Goal: Task Accomplishment & Management: Use online tool/utility

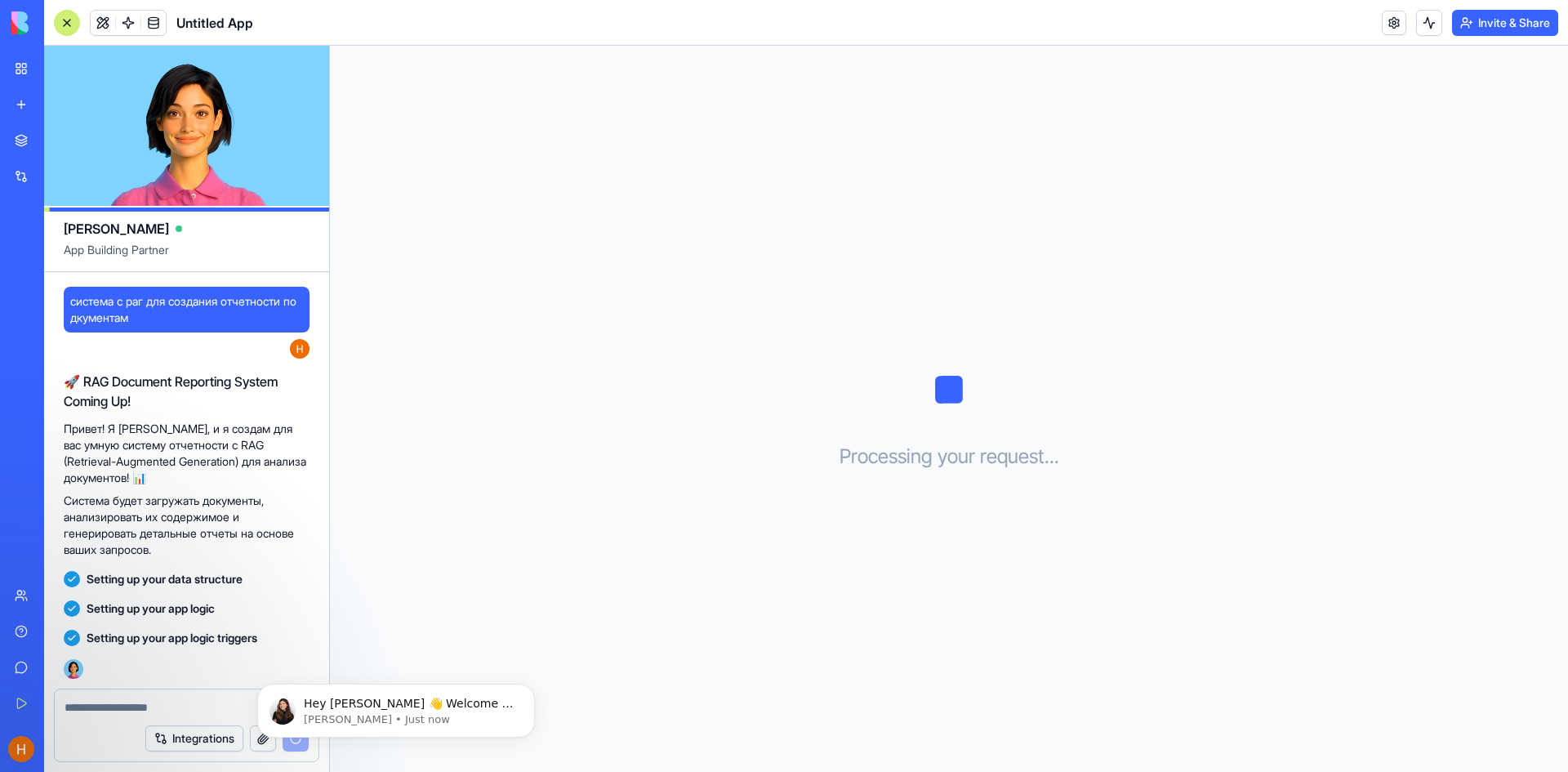
scroll to position [24, 0]
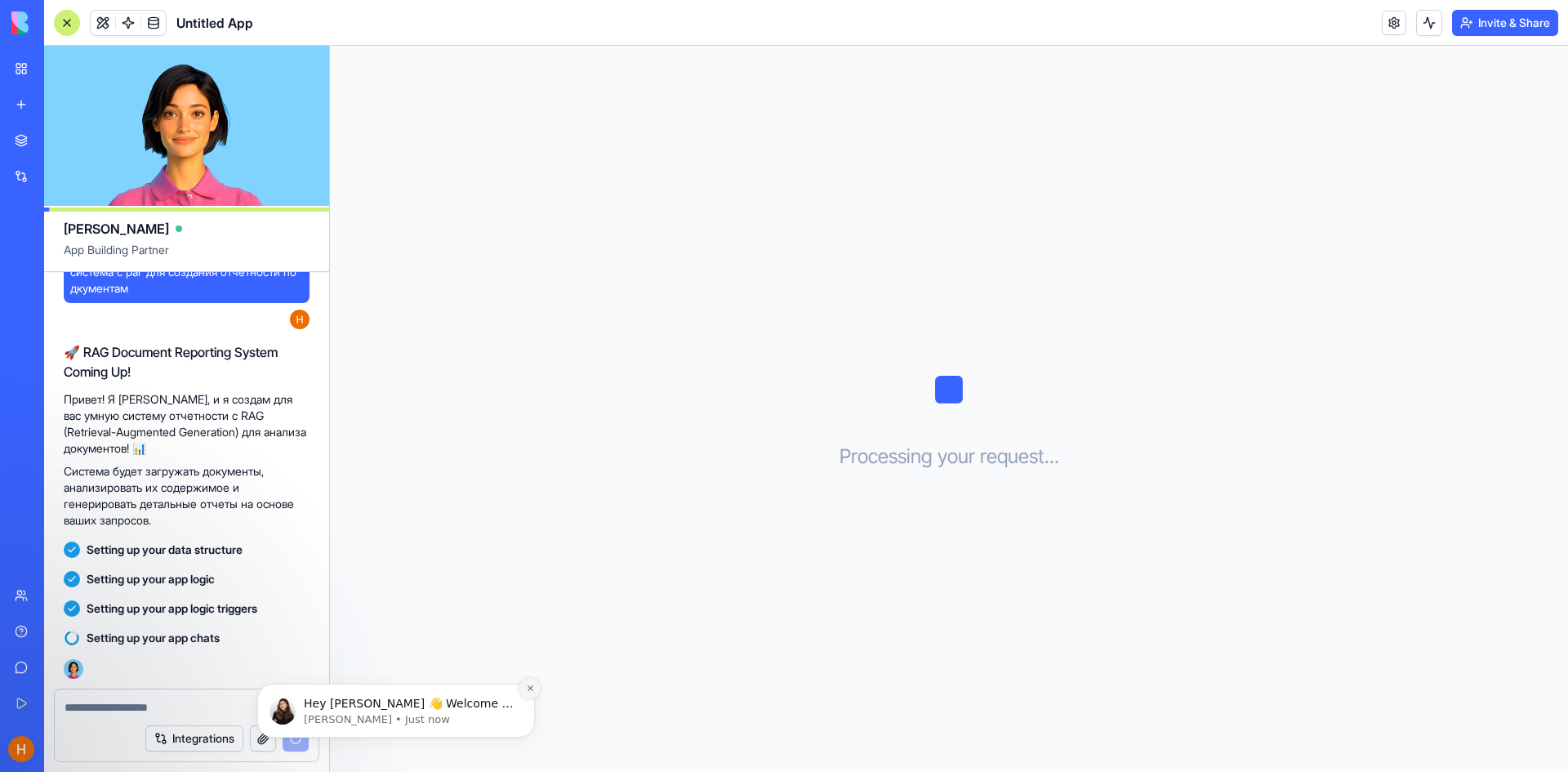
click at [532, 692] on icon "Dismiss notification" at bounding box center [530, 688] width 9 height 9
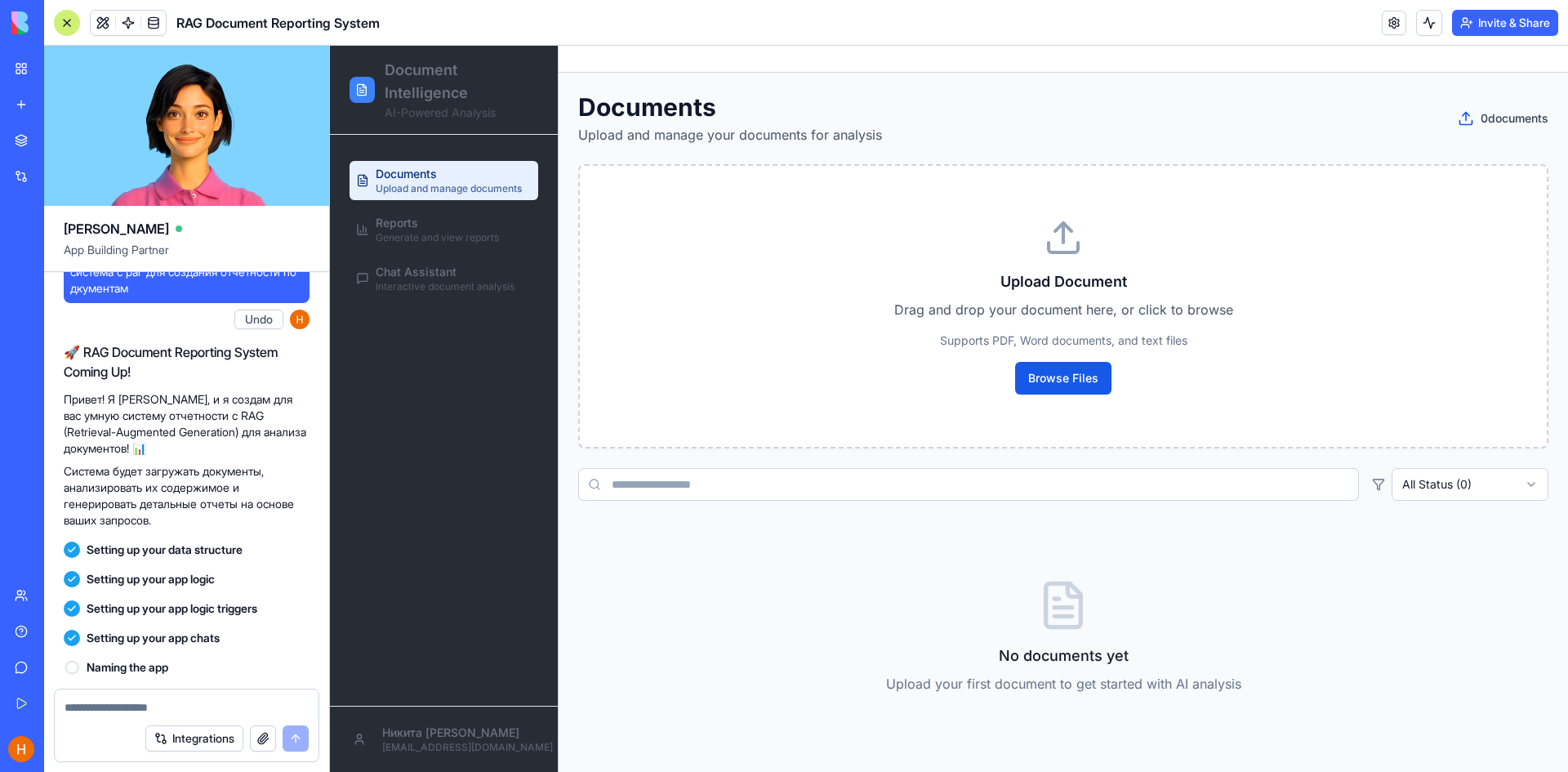
scroll to position [367, 0]
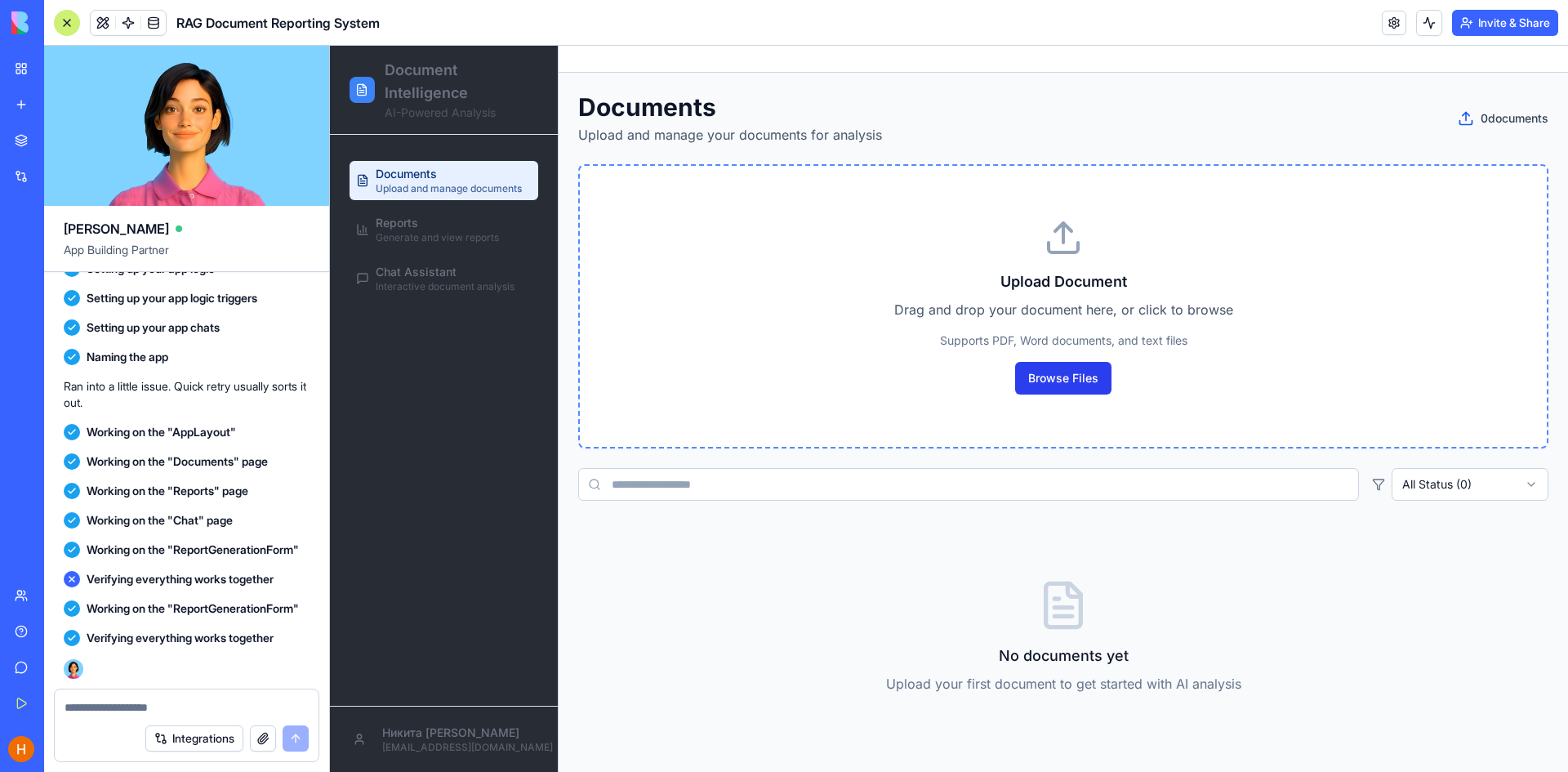
click at [1084, 376] on button "Browse Files" at bounding box center [1064, 379] width 97 height 33
click at [1084, 384] on button "Browse Files" at bounding box center [1064, 379] width 97 height 33
click at [1070, 380] on button "Browse Files" at bounding box center [1064, 379] width 97 height 33
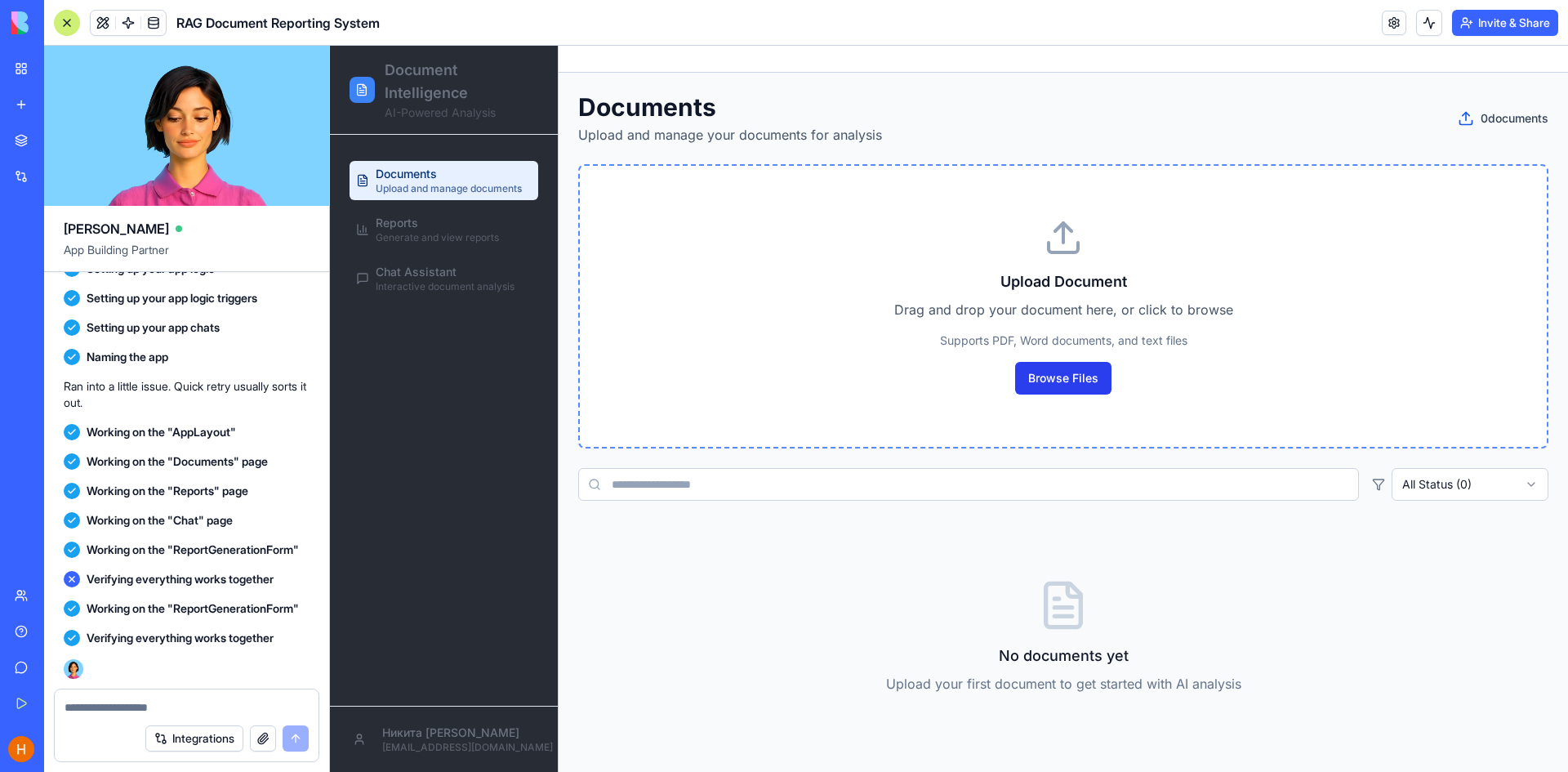
click at [1070, 380] on button "Browse Files" at bounding box center [1064, 379] width 97 height 33
click at [1074, 298] on div "Upload Document Drag and drop your document here, or click to browse Supports P…" at bounding box center [1063, 306] width 915 height 229
click at [1064, 240] on line at bounding box center [1064, 233] width 0 height 20
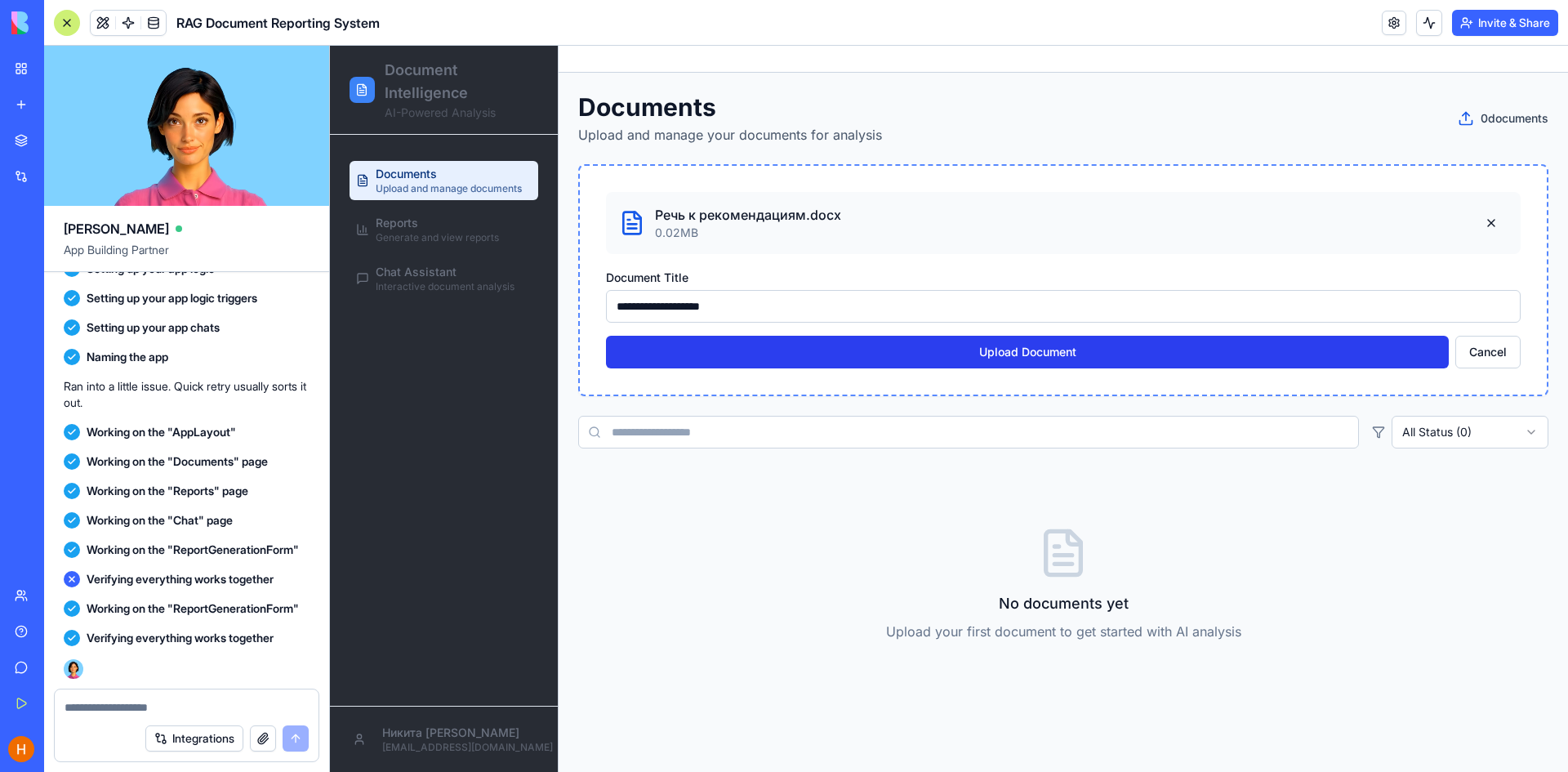
click at [1060, 342] on button "Upload Document" at bounding box center [1028, 352] width 843 height 33
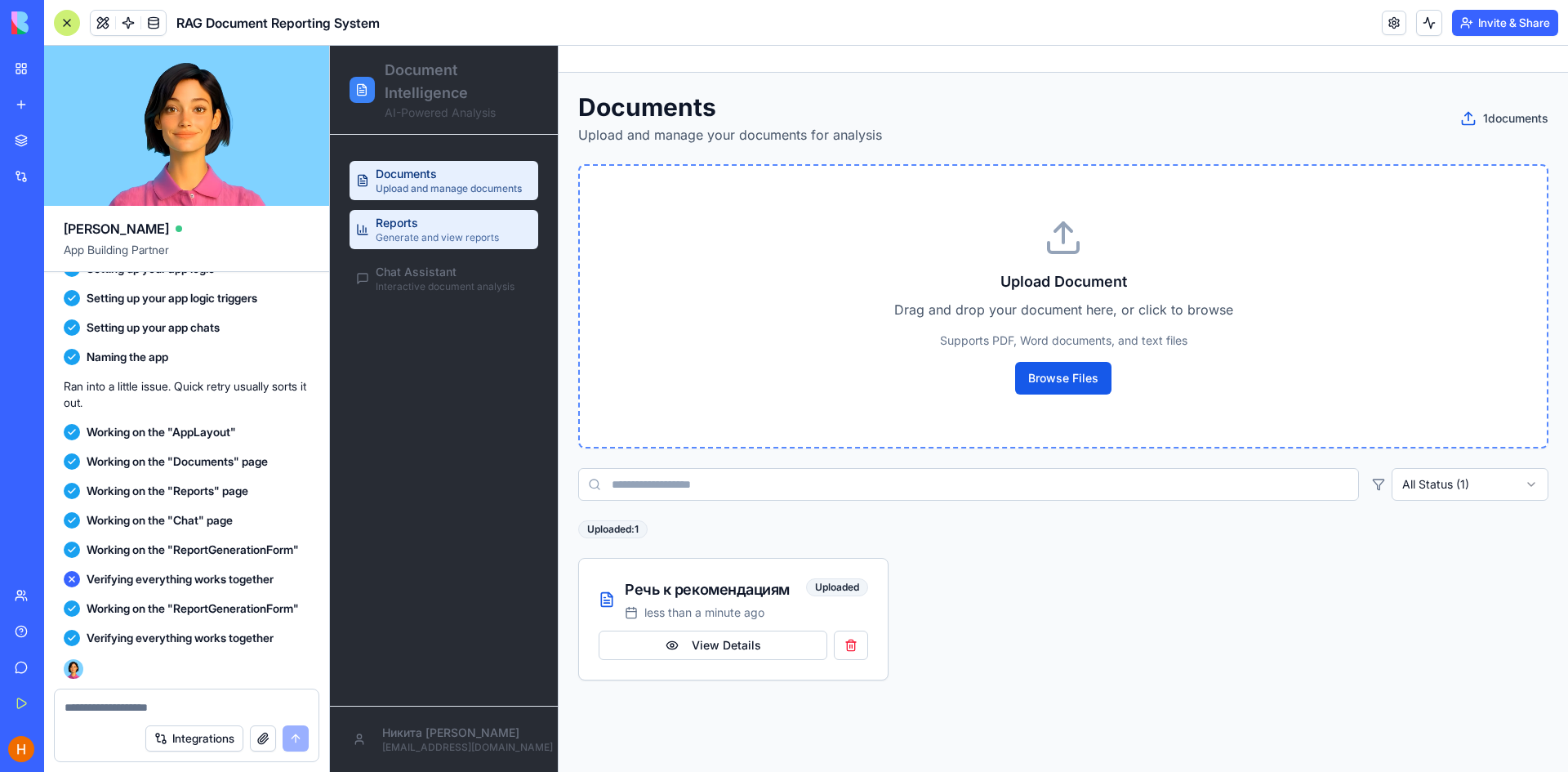
click at [412, 225] on span "Reports" at bounding box center [397, 223] width 42 height 16
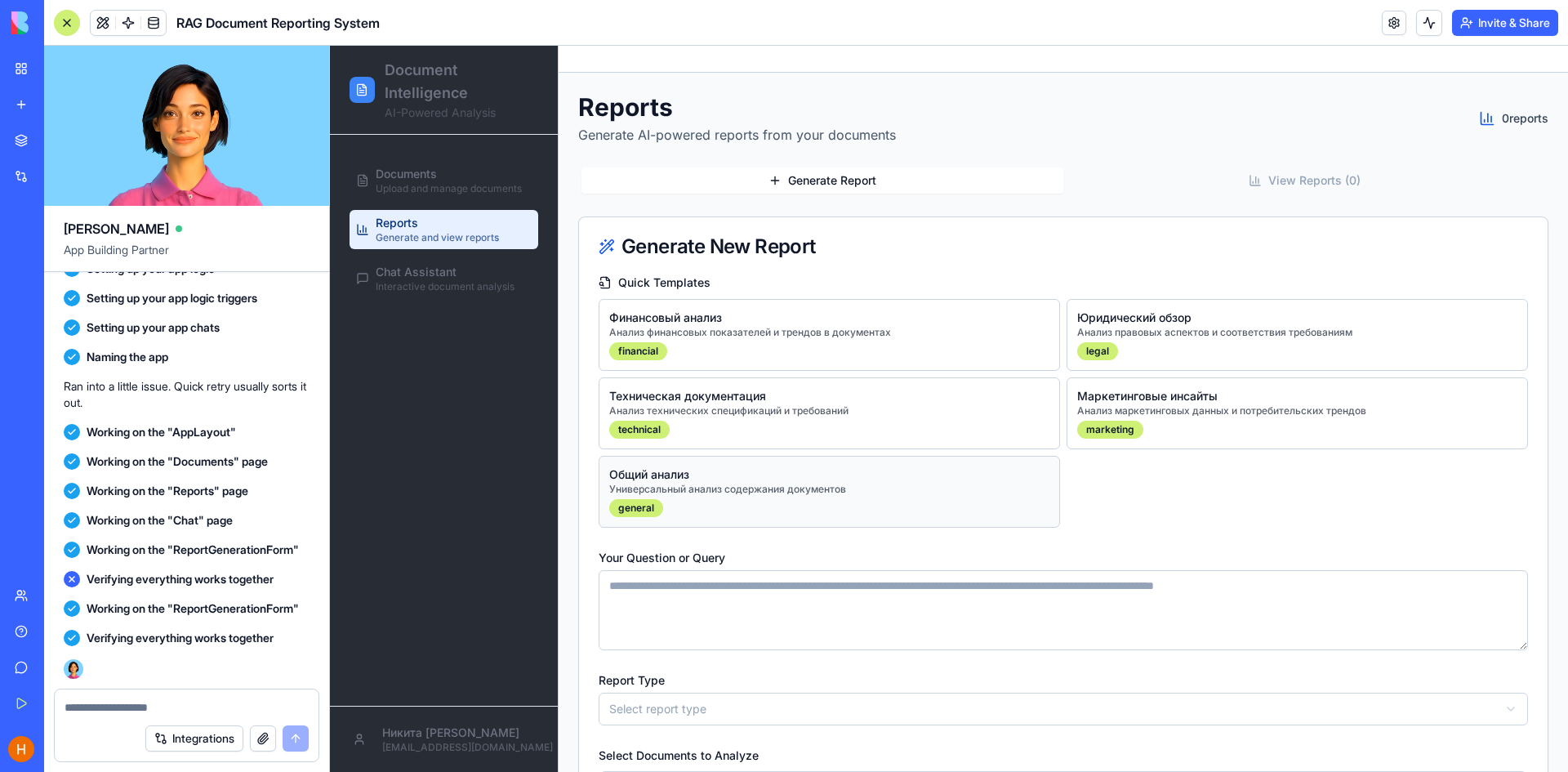
click at [846, 506] on div "Общий анализ Универсальный анализ содержания документов general" at bounding box center [728, 492] width 237 height 51
type textarea "**********"
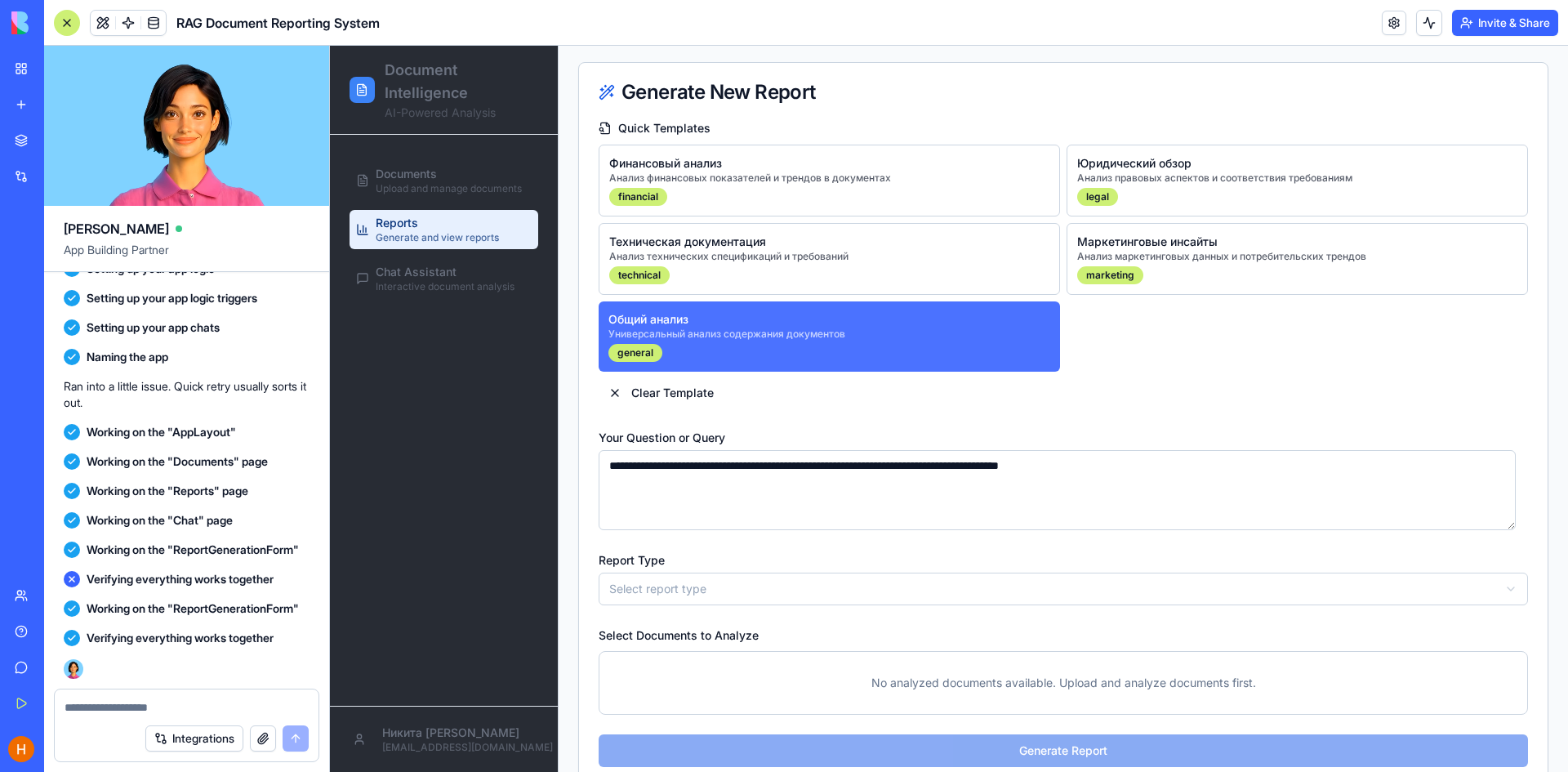
scroll to position [190, 0]
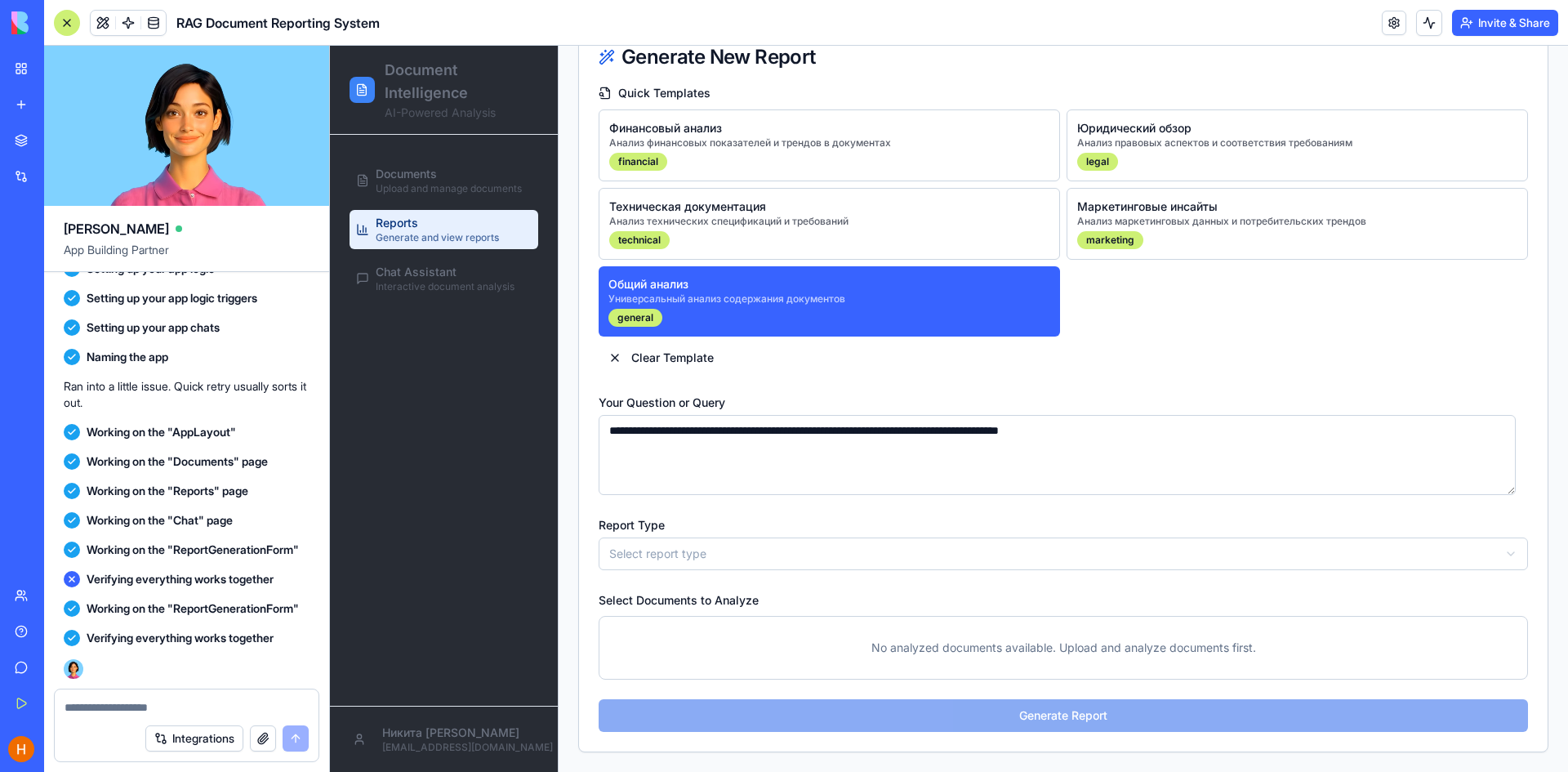
click at [896, 637] on p "No analyzed documents available. Upload and analyze documents first." at bounding box center [1064, 648] width 909 height 42
click at [765, 555] on html "Document Intelligence AI-Powered Analysis Documents Upload and manage documents…" at bounding box center [949, 314] width 1238 height 916
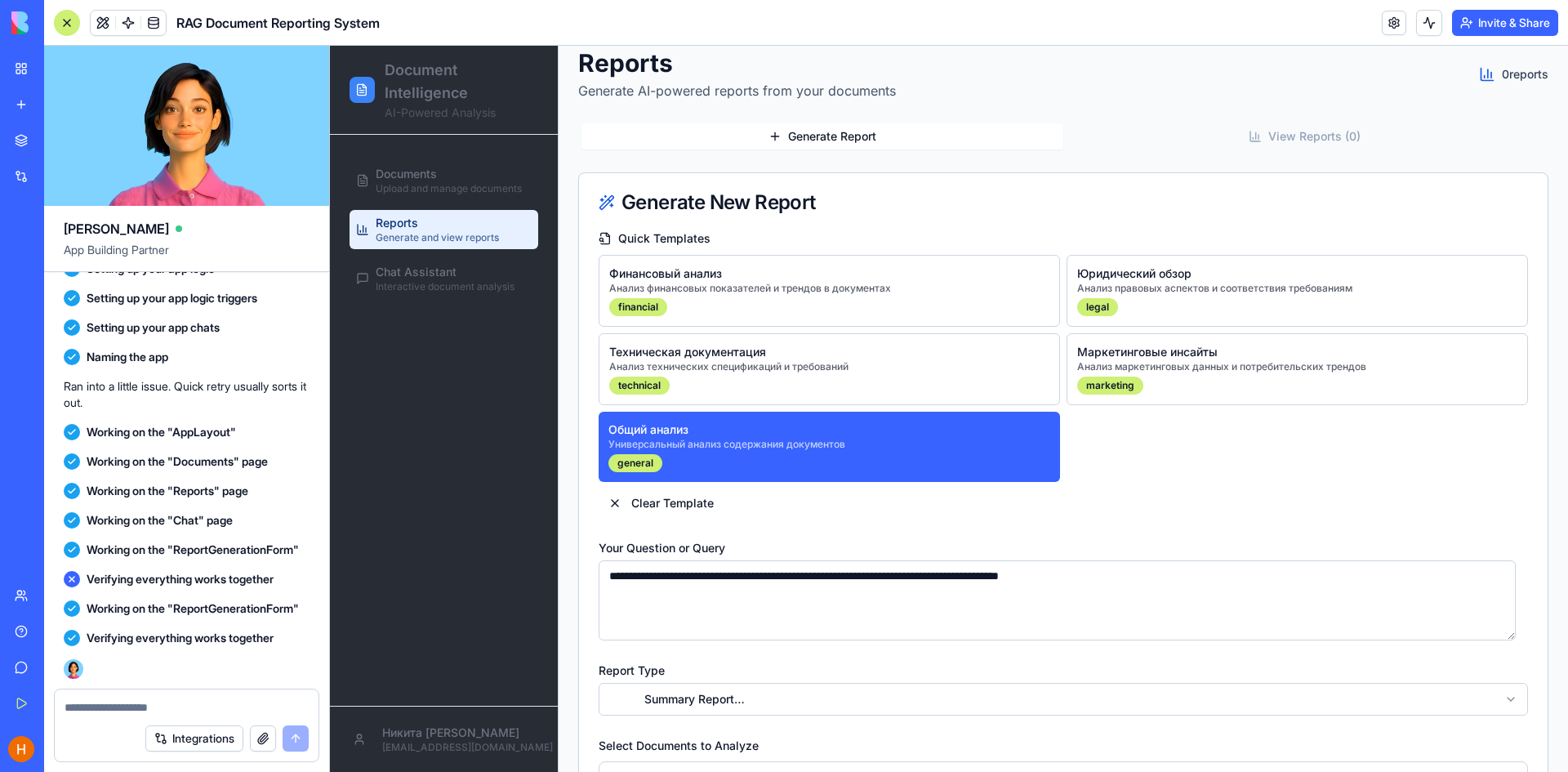
scroll to position [0, 0]
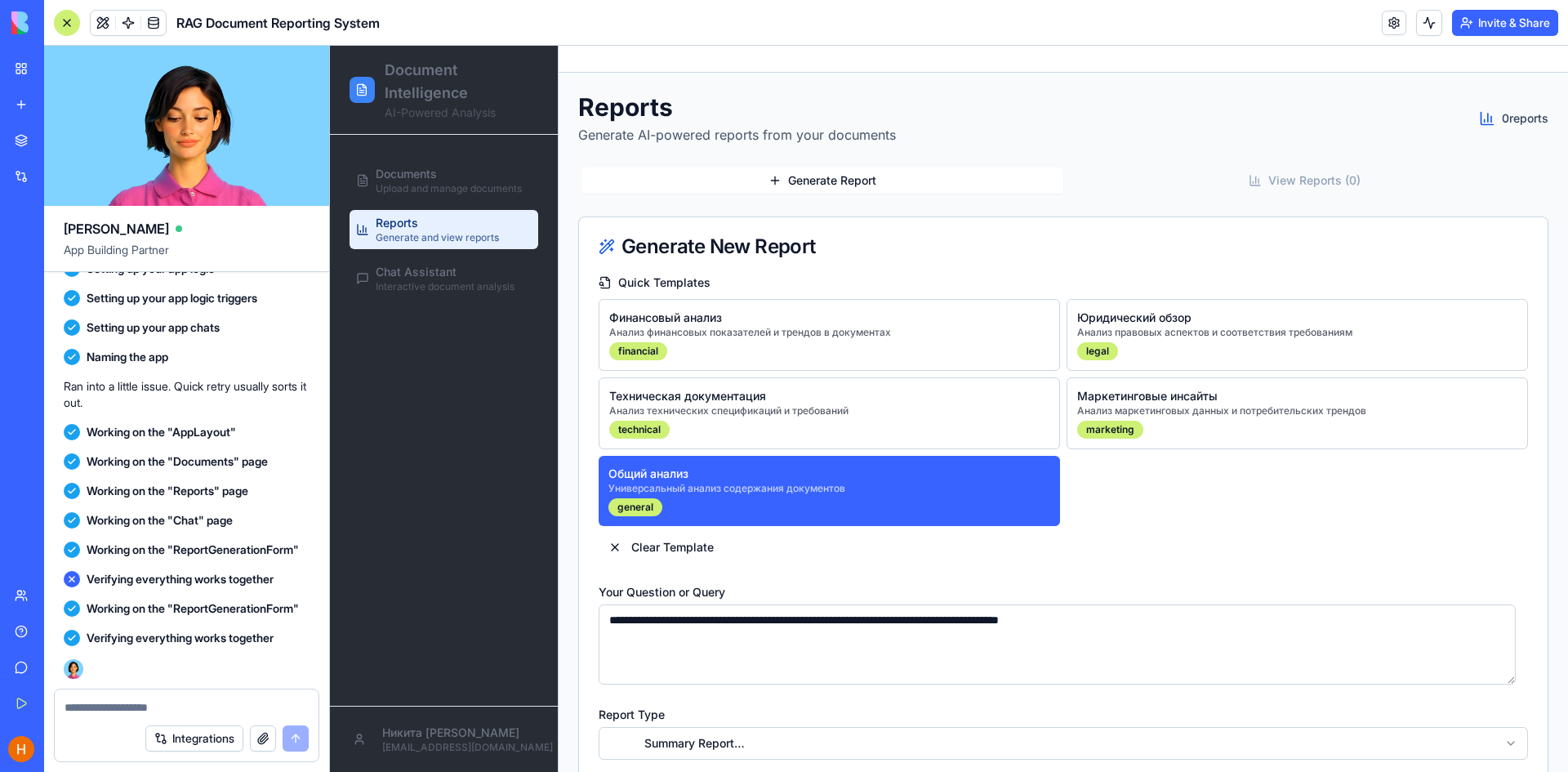
click at [887, 181] on button "Generate Report" at bounding box center [822, 180] width 482 height 26
click at [406, 273] on span "Chat Assistant" at bounding box center [416, 272] width 81 height 16
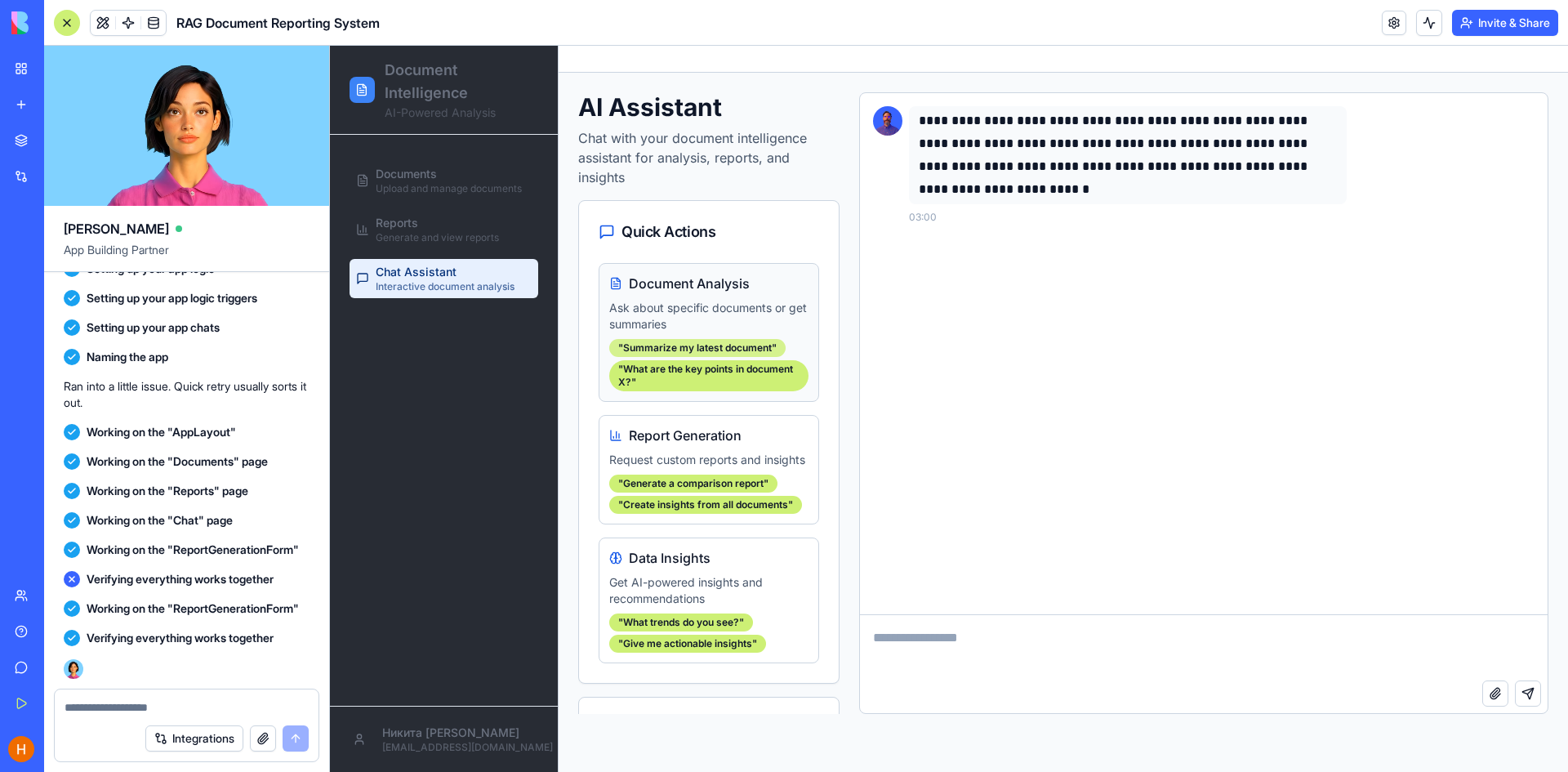
click at [704, 348] on div "" Summarize my latest document "" at bounding box center [697, 348] width 177 height 18
click at [1003, 662] on textarea at bounding box center [1204, 648] width 688 height 66
type textarea "**********"
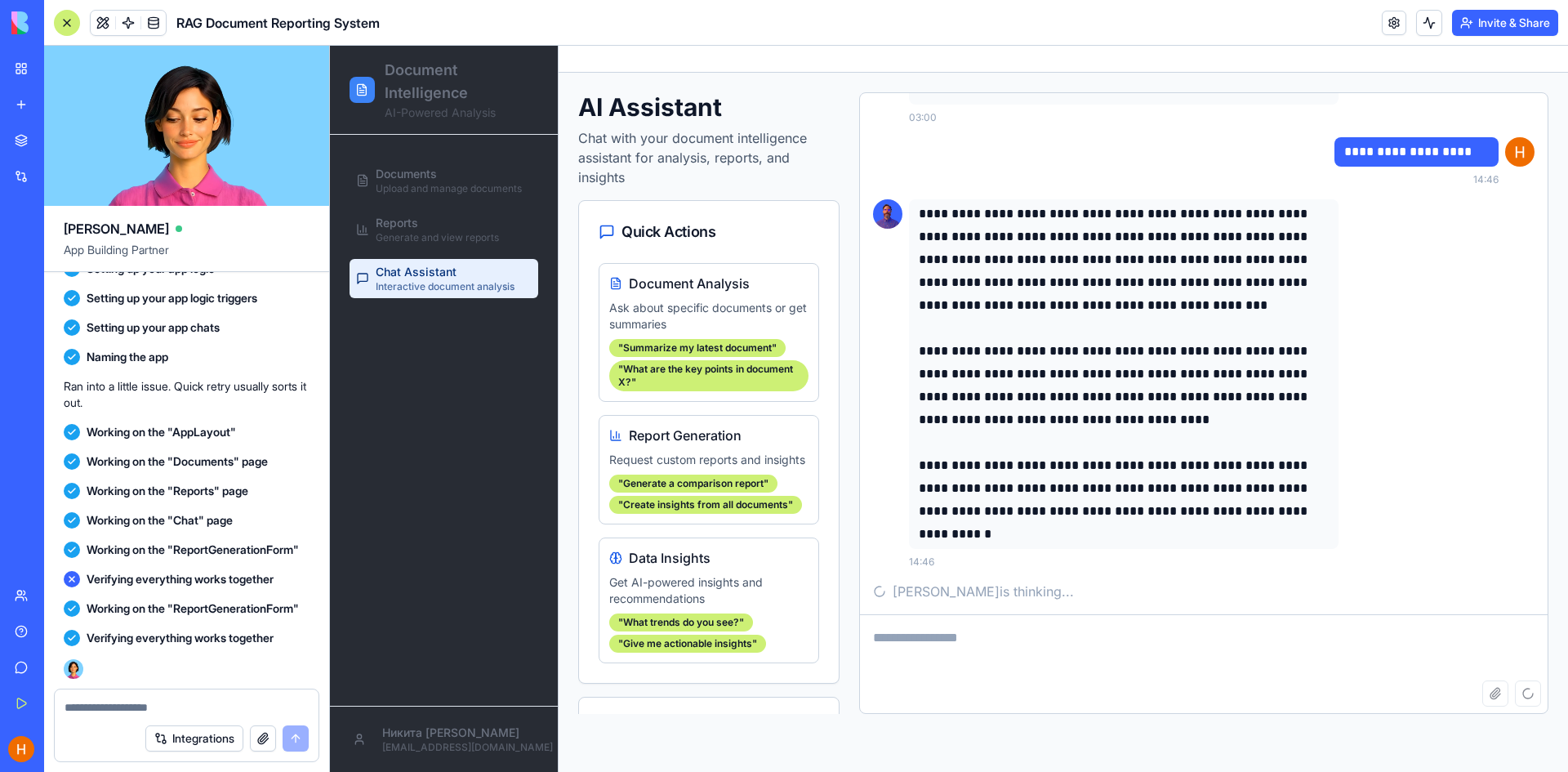
scroll to position [67, 0]
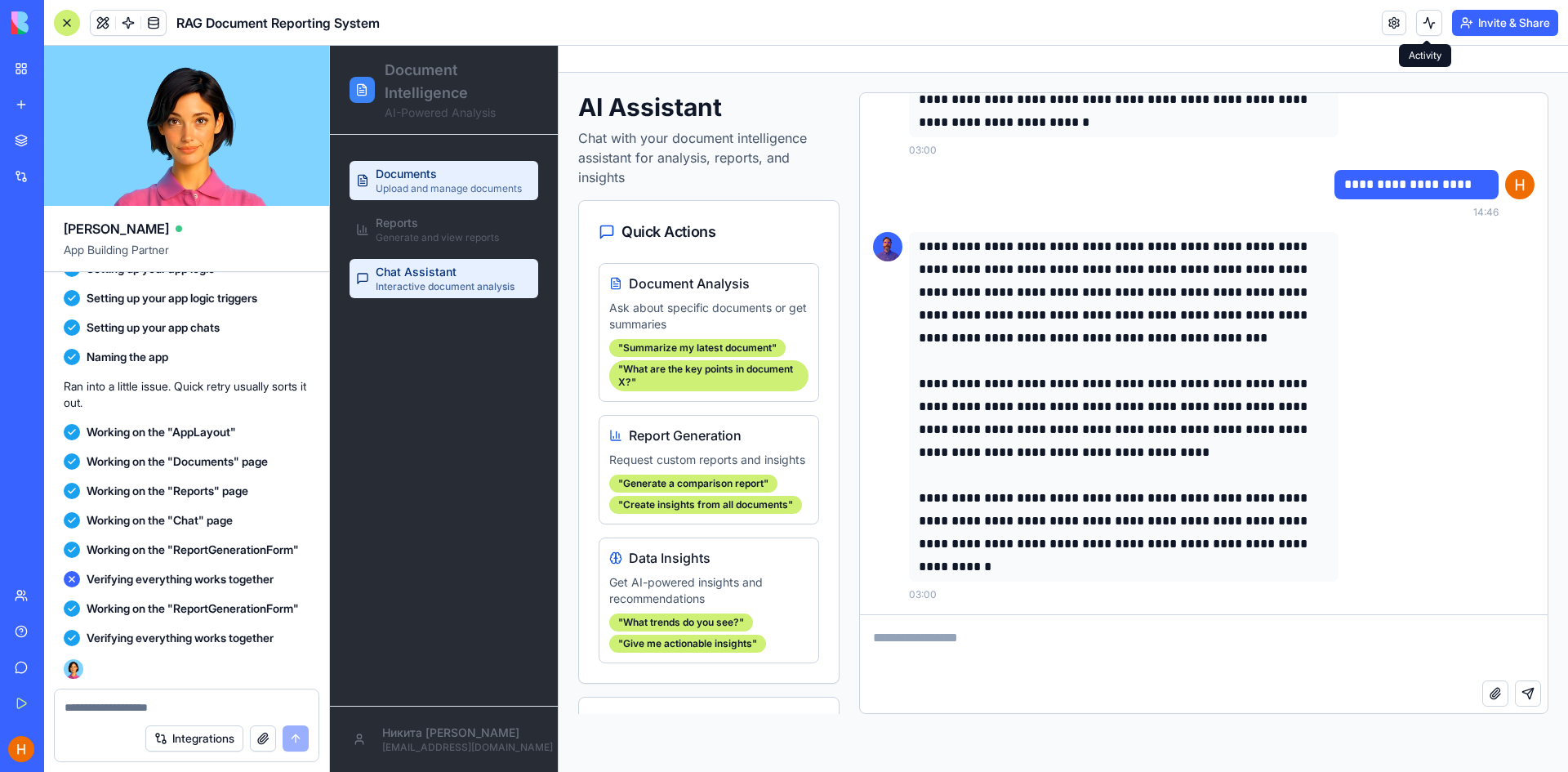
click at [479, 194] on span "Upload and manage documents" at bounding box center [449, 188] width 147 height 13
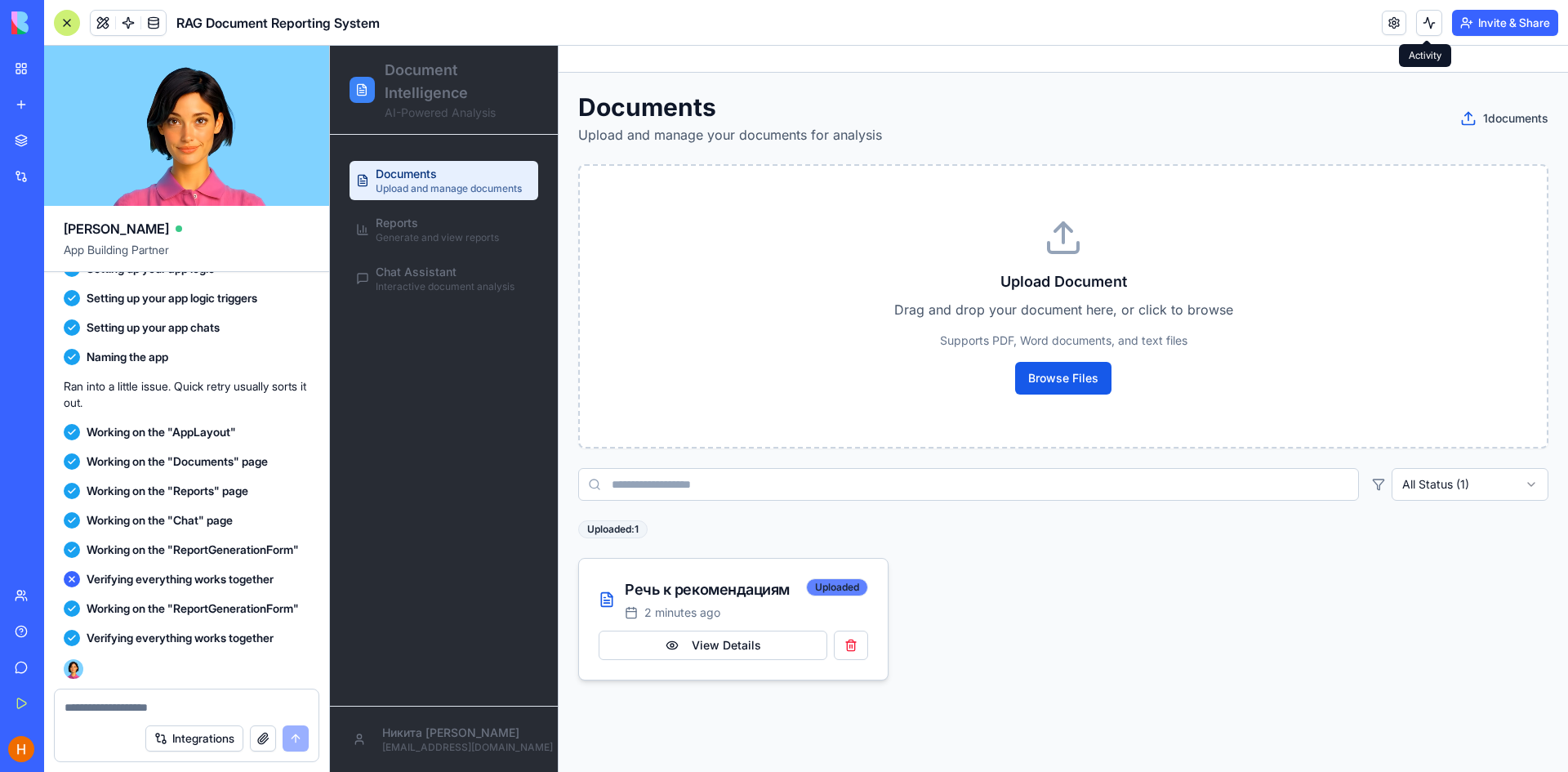
click at [838, 590] on div "Uploaded" at bounding box center [837, 587] width 62 height 18
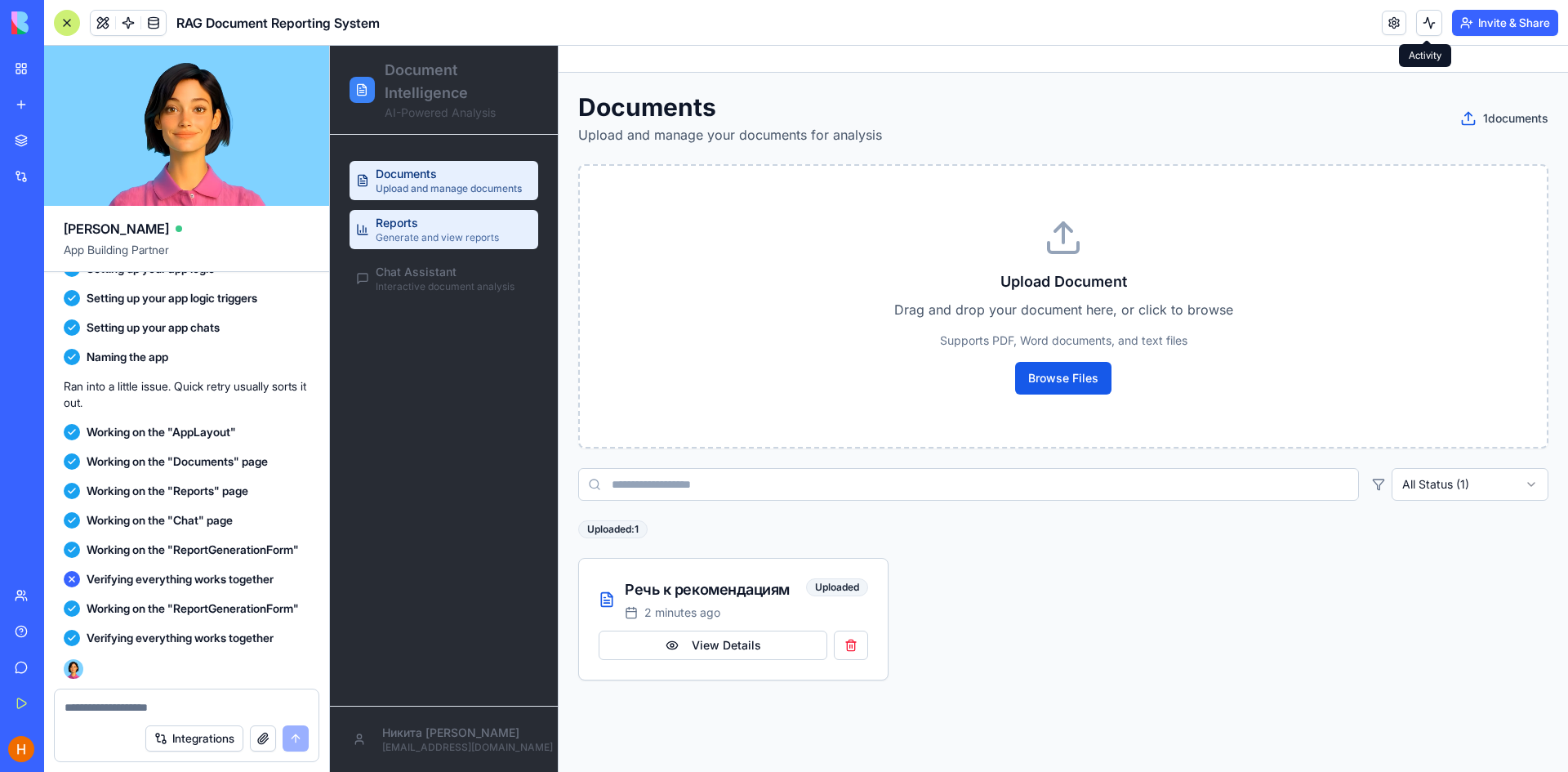
click at [499, 242] on link "Reports Generate and view reports" at bounding box center [444, 229] width 189 height 39
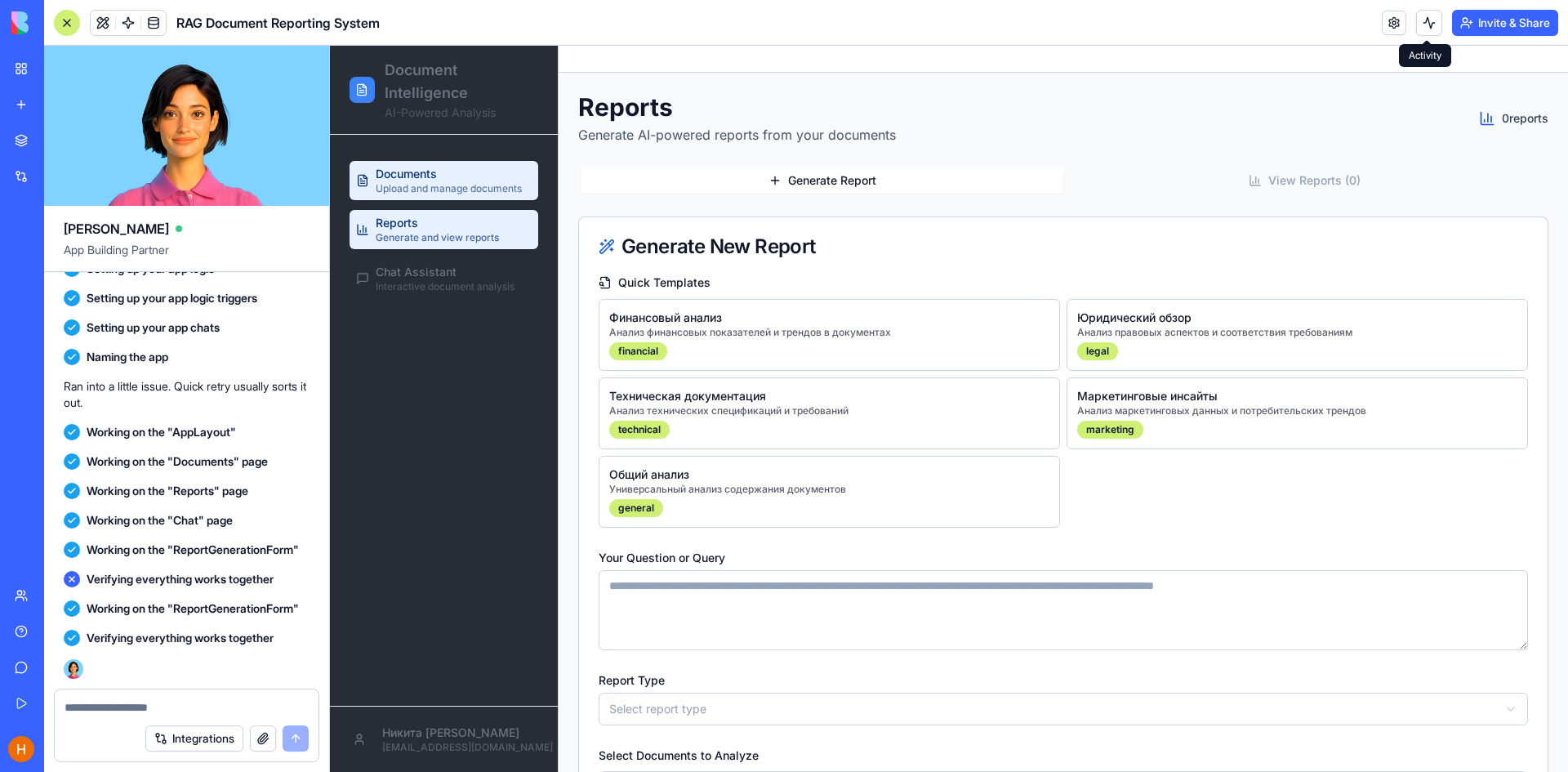
click at [436, 195] on span "Upload and manage documents" at bounding box center [449, 188] width 147 height 13
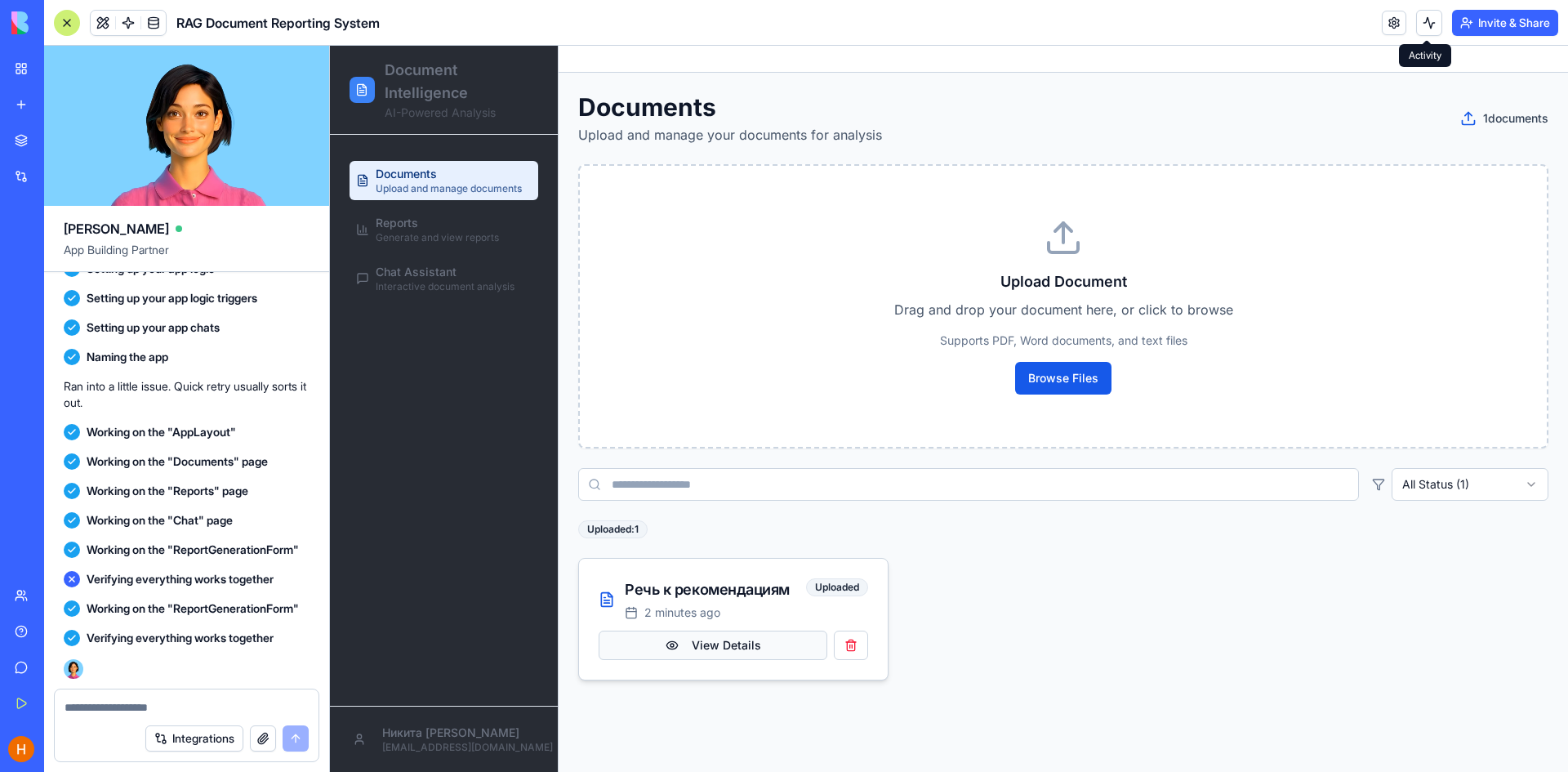
click at [754, 650] on button "View Details" at bounding box center [713, 645] width 228 height 29
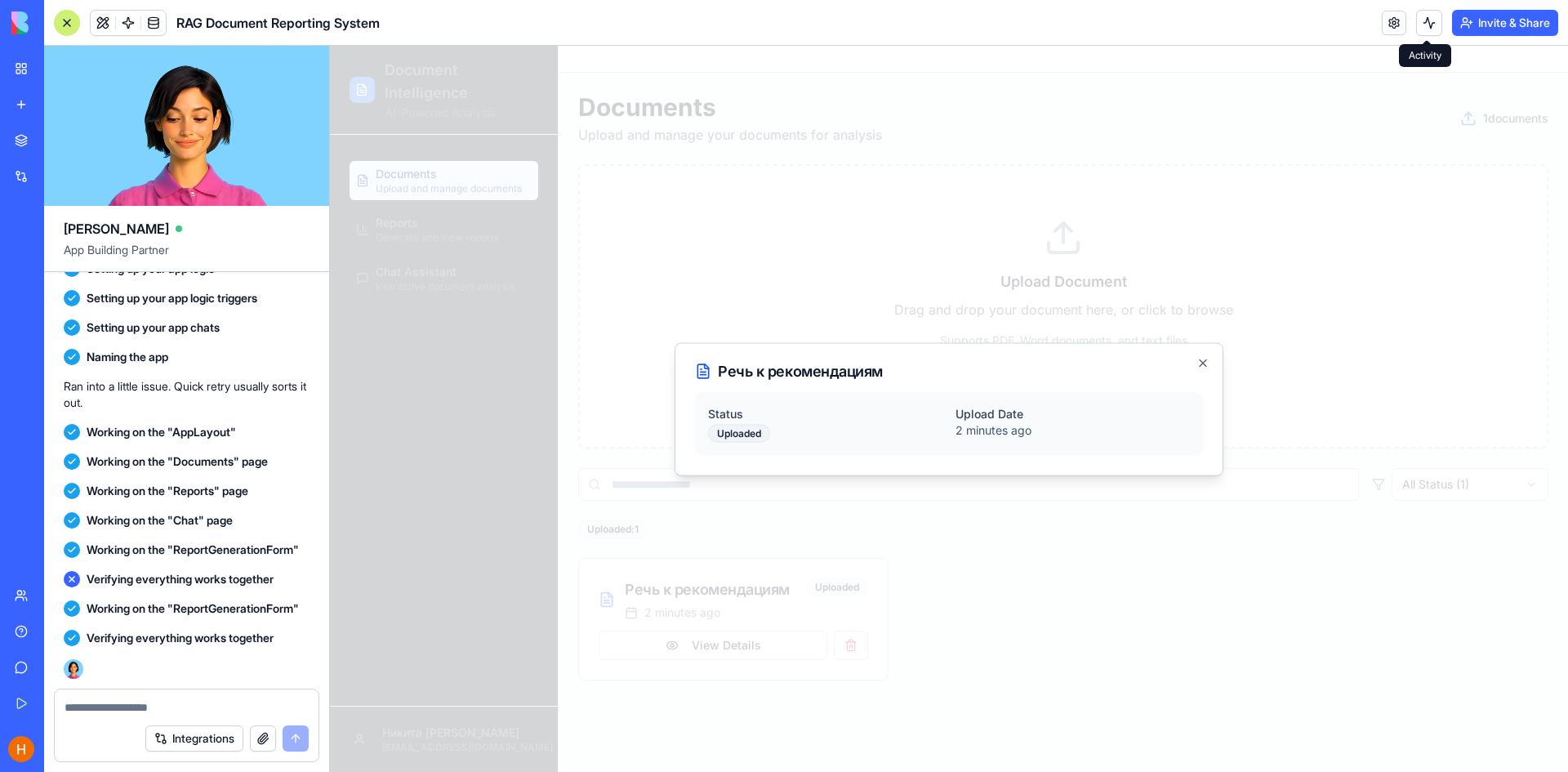
click at [1195, 364] on h2 "Речь к рекомендациям" at bounding box center [948, 371] width 508 height 16
click at [1197, 361] on icon "button" at bounding box center [1203, 362] width 13 height 13
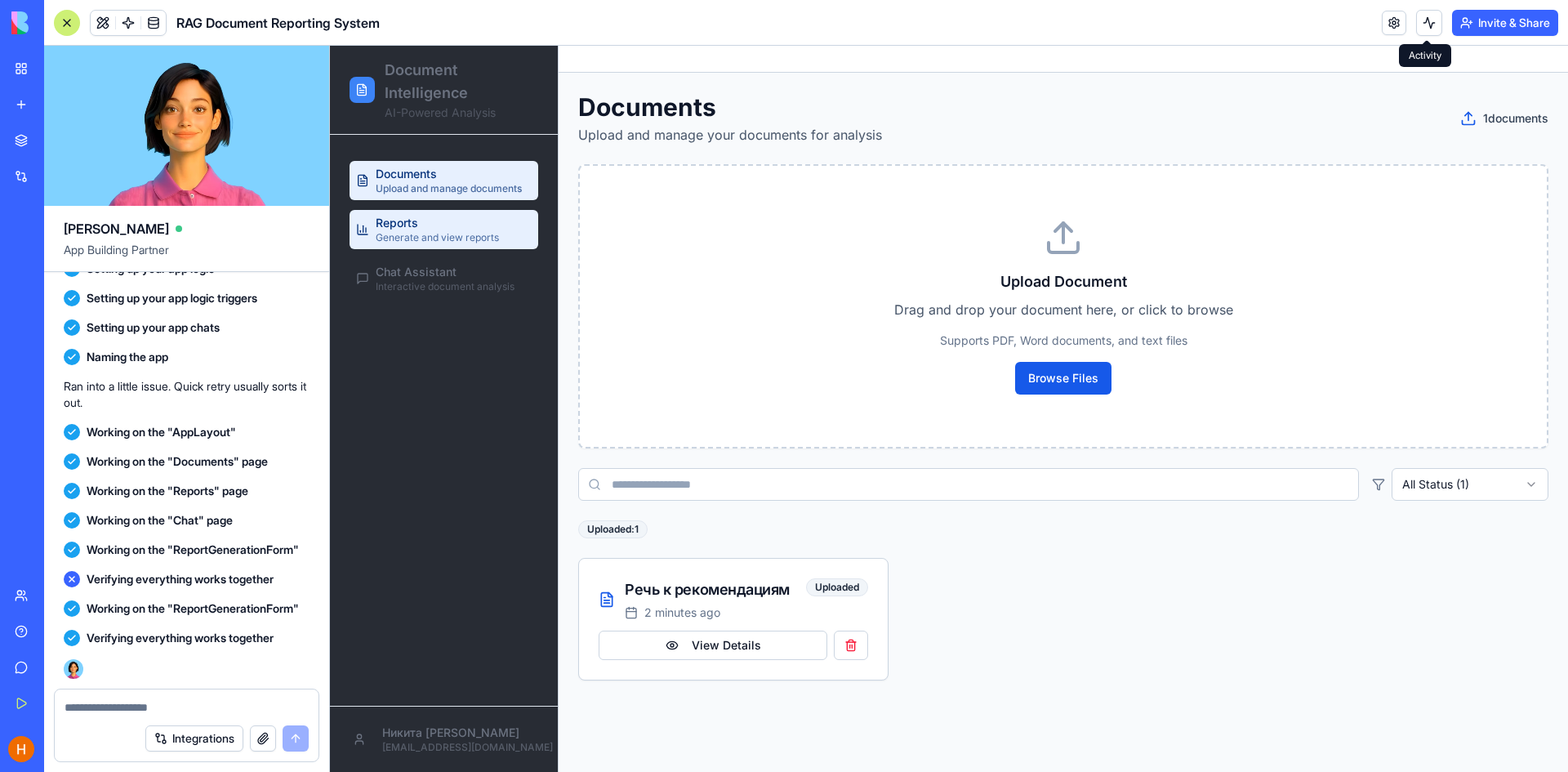
click at [389, 229] on span "Reports" at bounding box center [397, 223] width 42 height 16
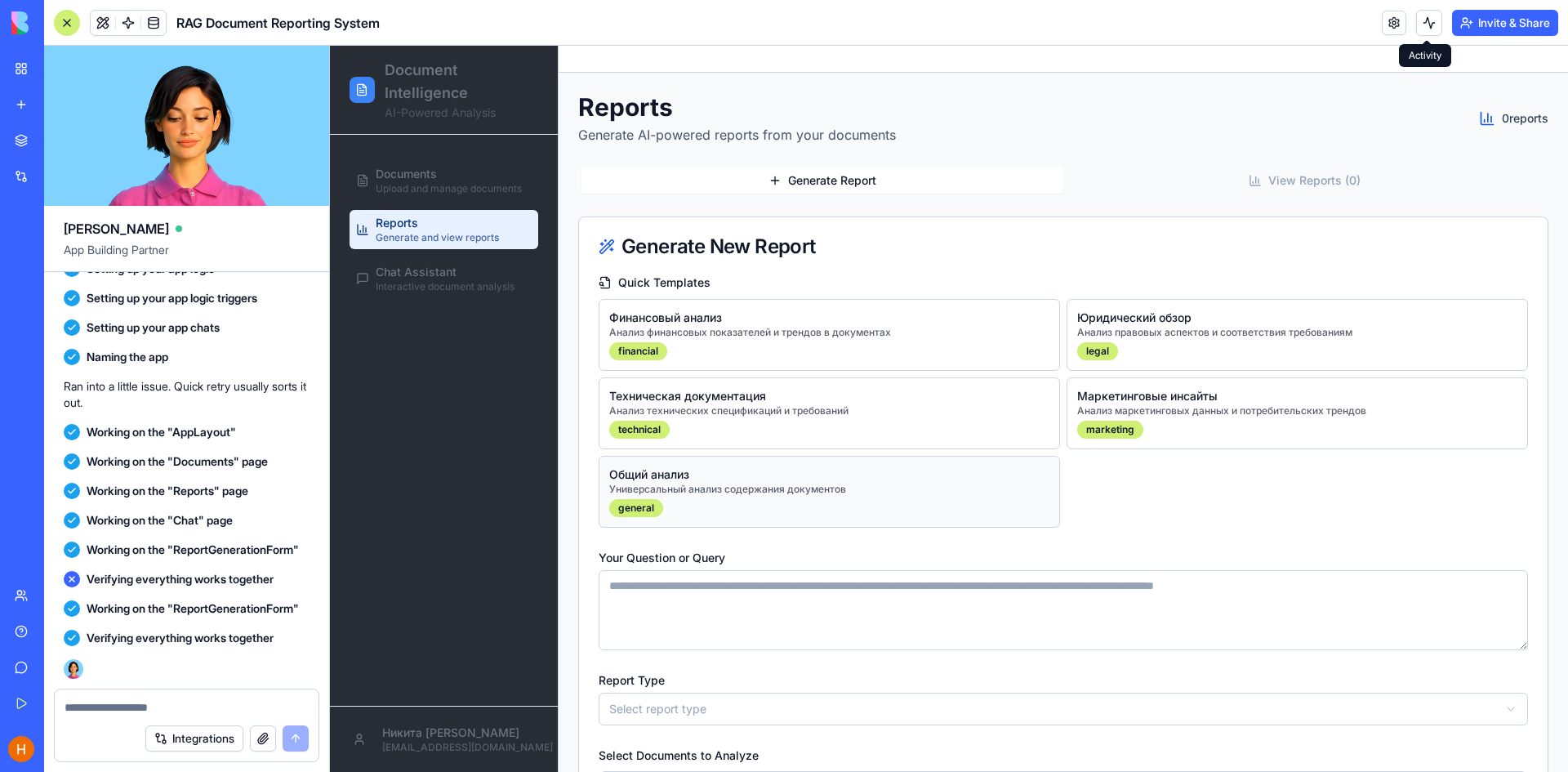
click at [706, 488] on div "Универсальный анализ содержания документов" at bounding box center [728, 489] width 237 height 13
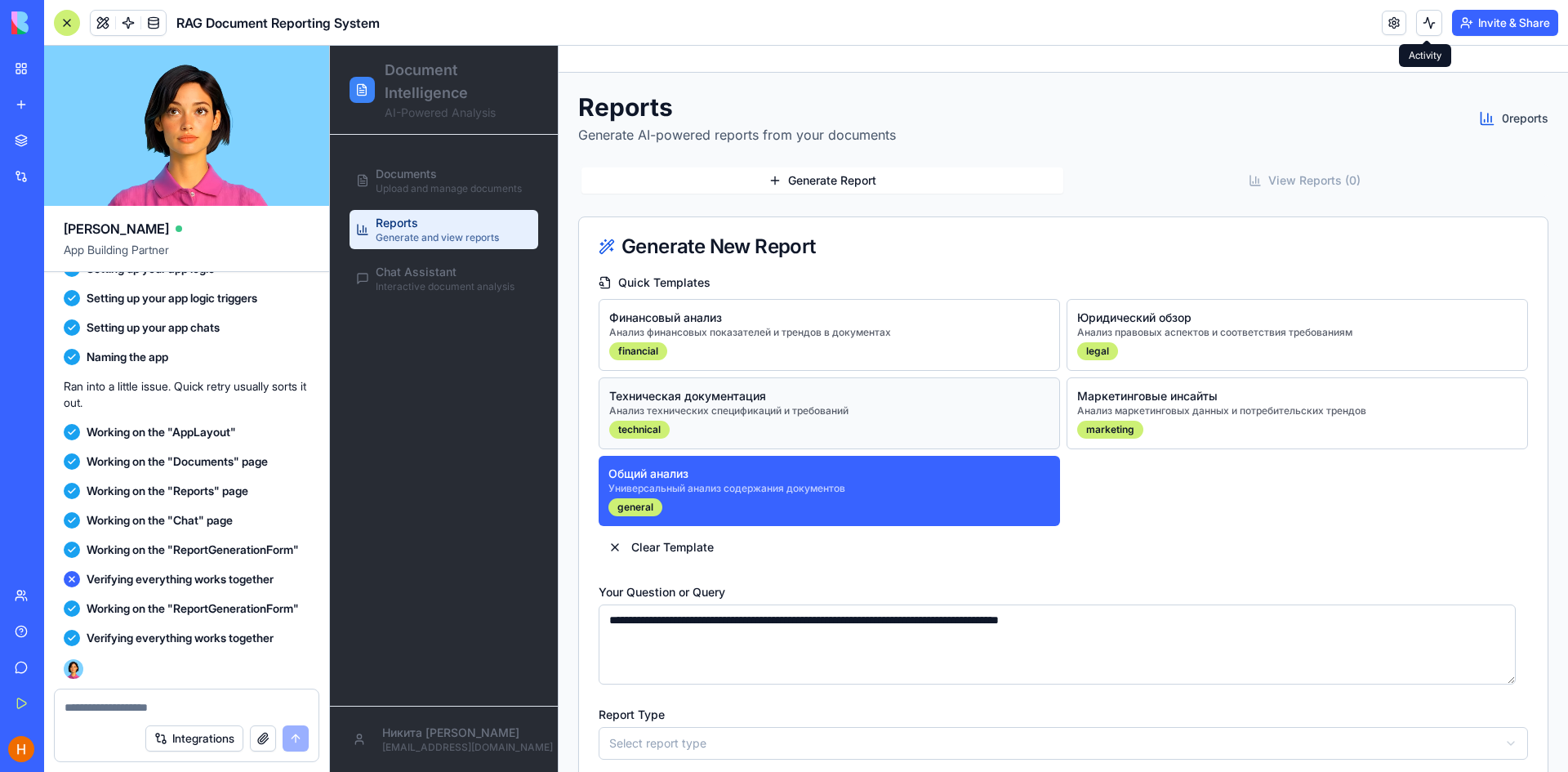
click at [739, 416] on div "Анализ технических спецификаций и требований" at bounding box center [729, 411] width 240 height 13
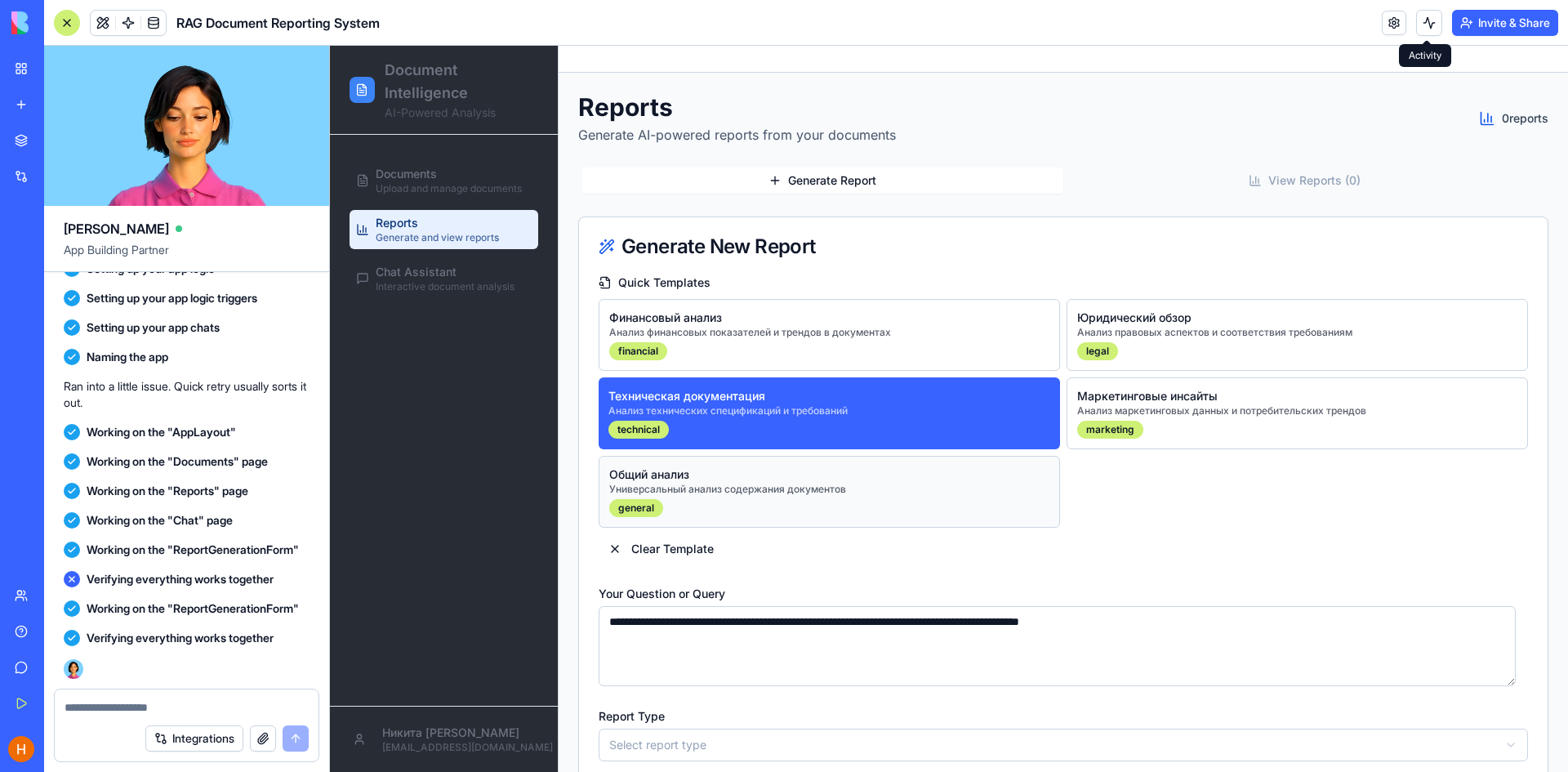
click at [735, 465] on button "Общий анализ Универсальный анализ содержания документов general" at bounding box center [829, 492] width 461 height 72
type textarea "**********"
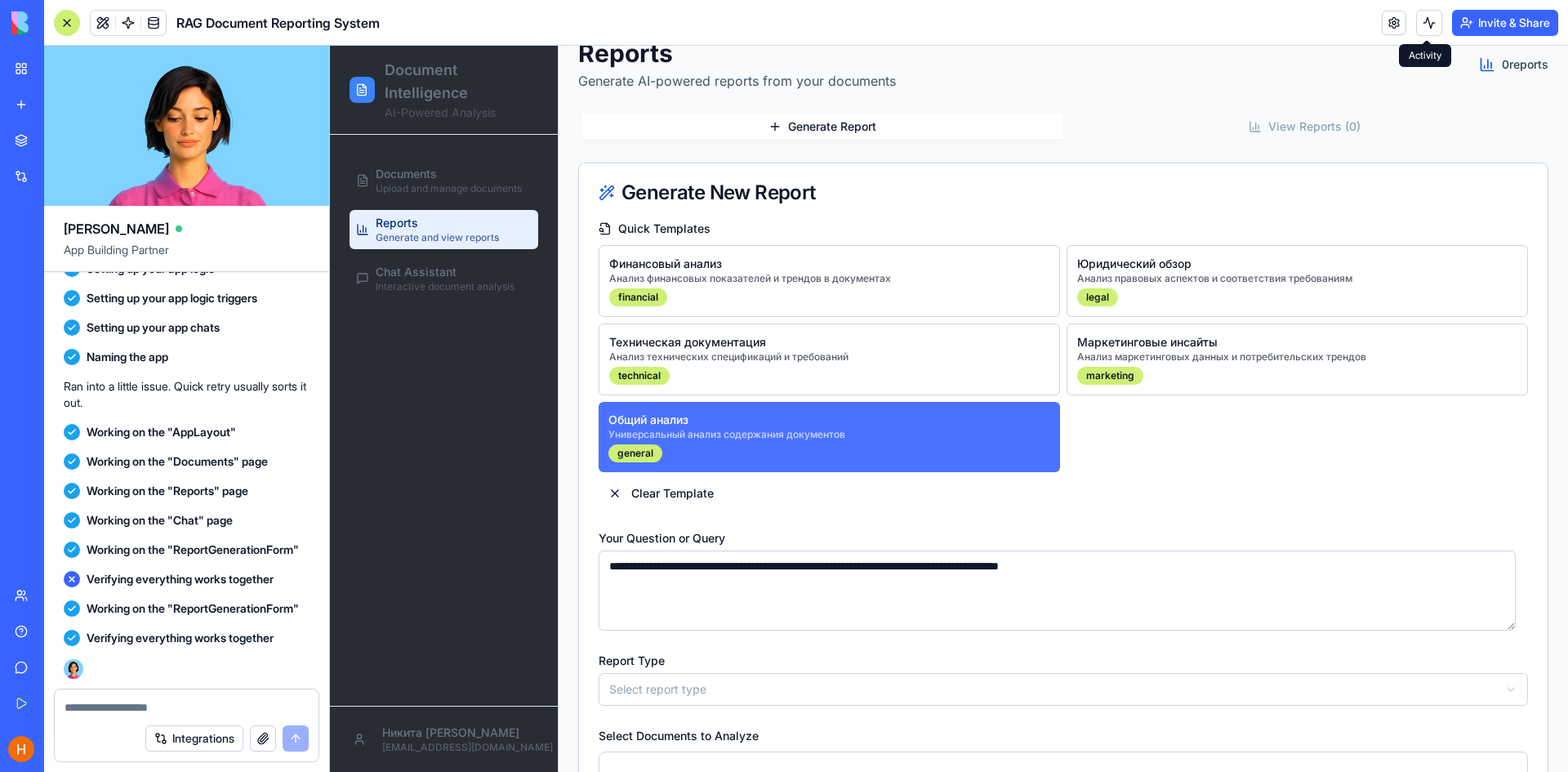
scroll to position [190, 0]
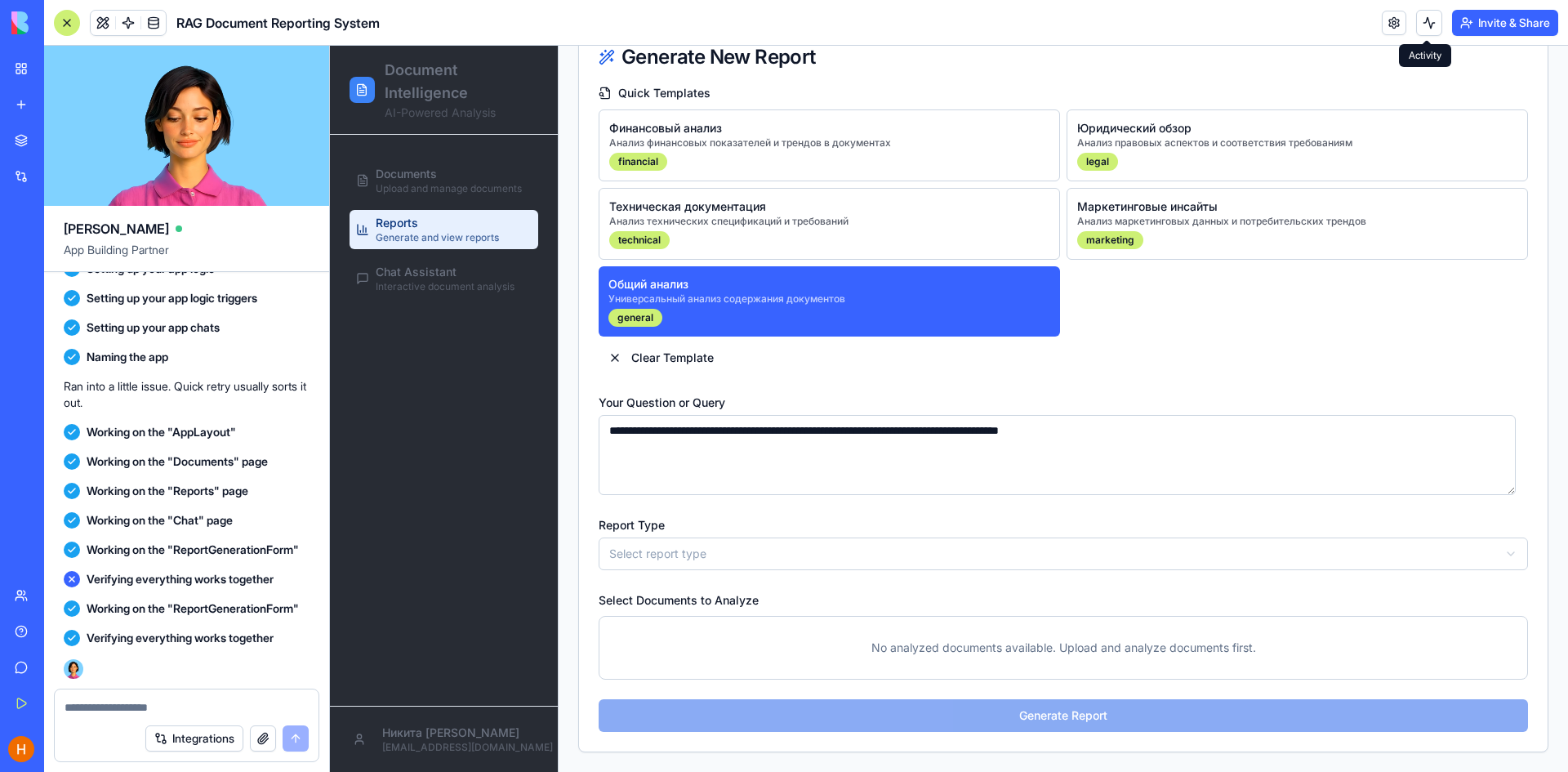
click at [706, 556] on html "Document Intelligence AI-Powered Analysis Documents Upload and manage documents…" at bounding box center [949, 314] width 1238 height 916
click at [926, 650] on p "No analyzed documents available. Upload and analyze documents first." at bounding box center [1064, 648] width 909 height 42
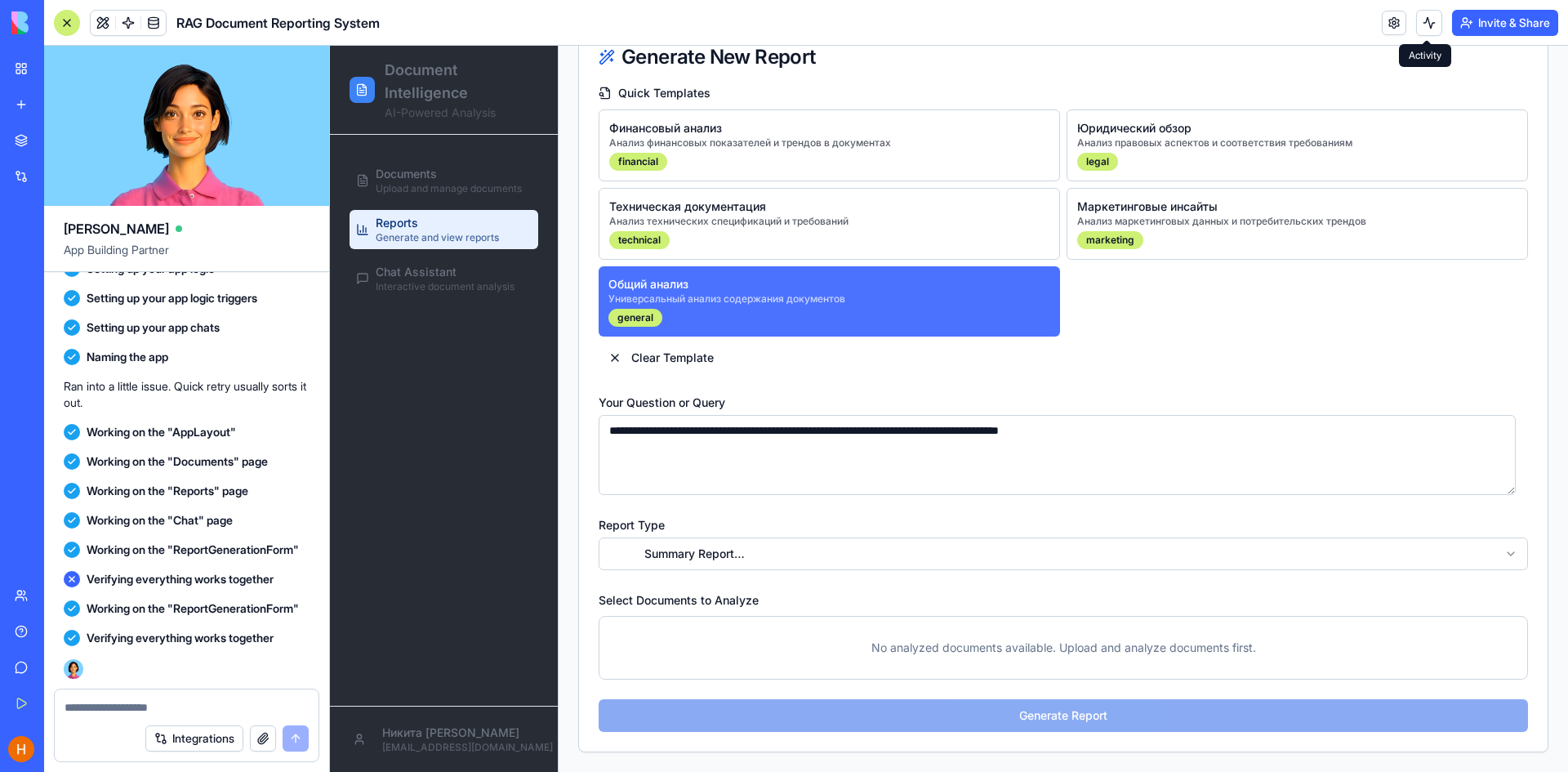
click at [695, 314] on div "Общий анализ Универсальный анализ содержания документов general" at bounding box center [727, 301] width 237 height 51
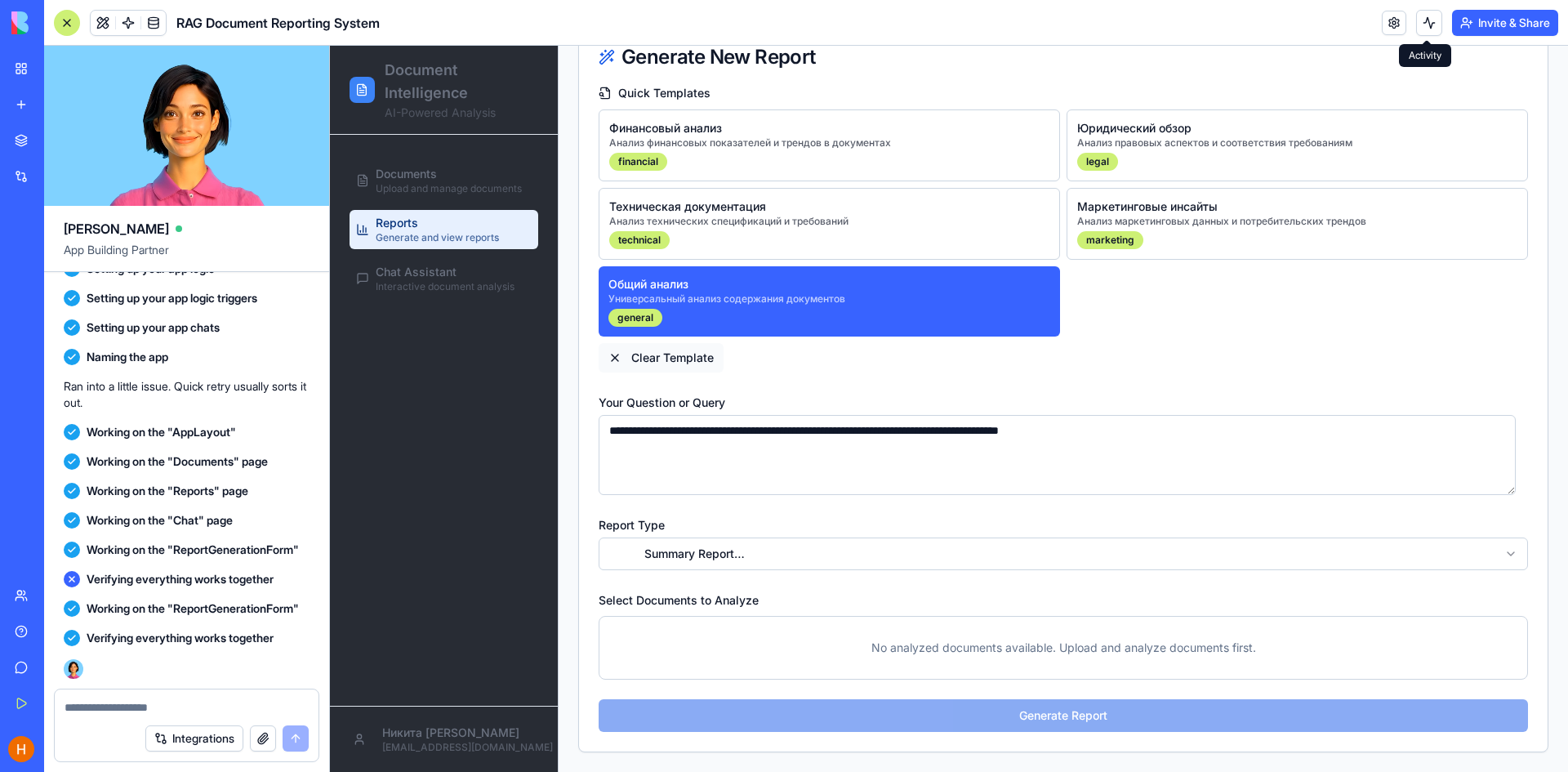
click at [620, 356] on button "Clear Template" at bounding box center [661, 358] width 125 height 29
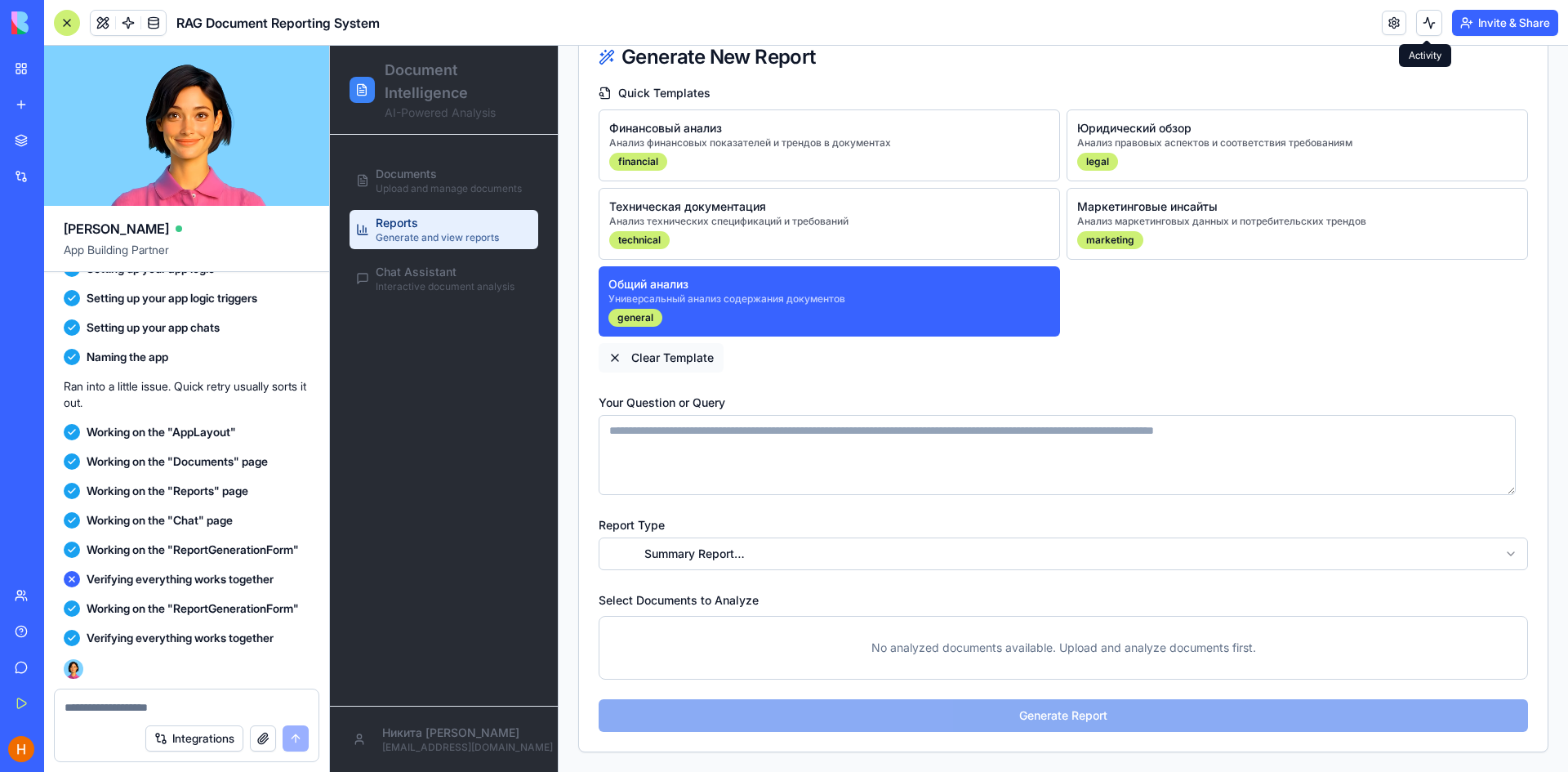
scroll to position [155, 0]
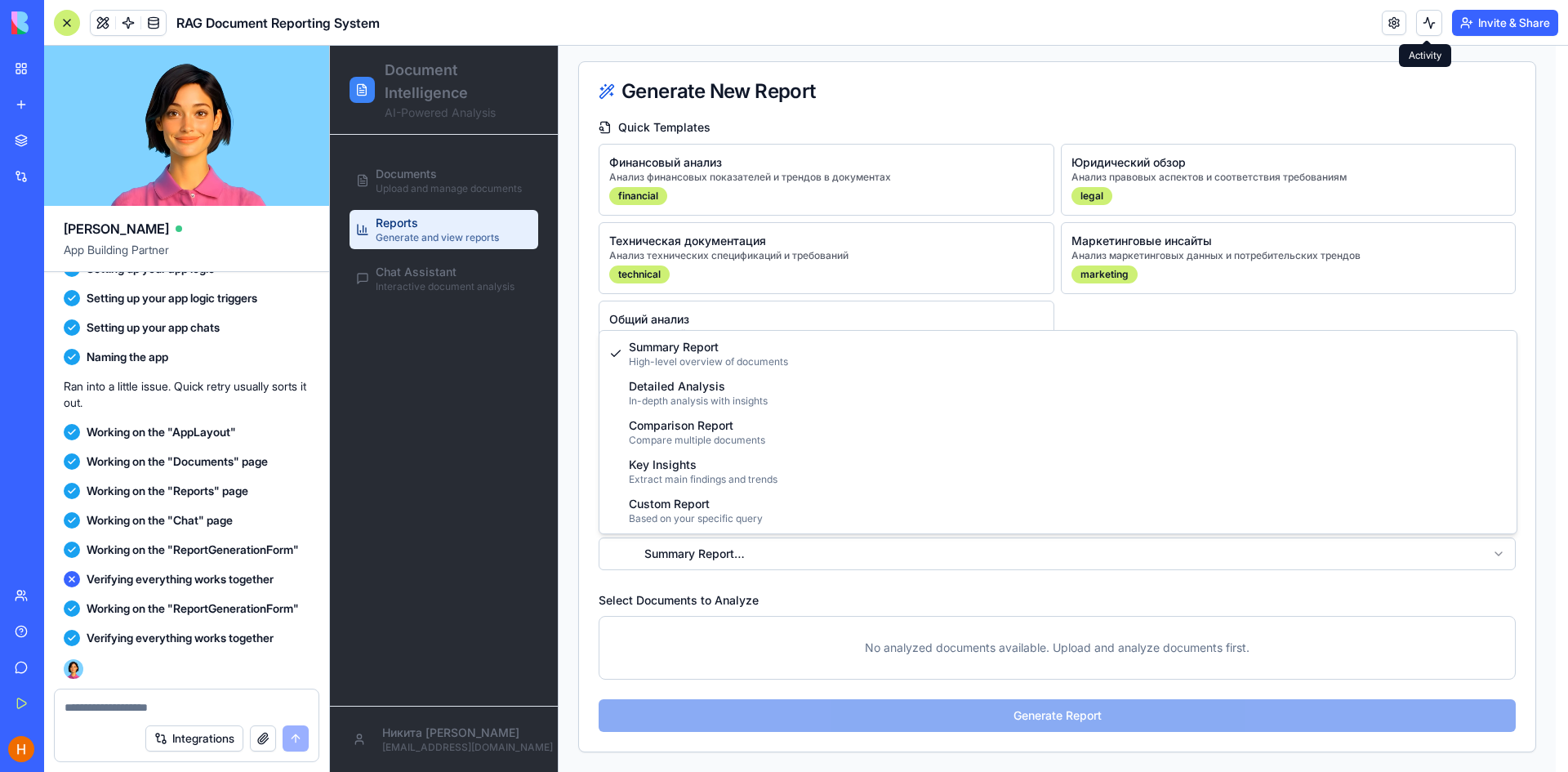
click at [1357, 554] on html "Document Intelligence AI-Powered Analysis Documents Upload and manage documents…" at bounding box center [949, 331] width 1238 height 882
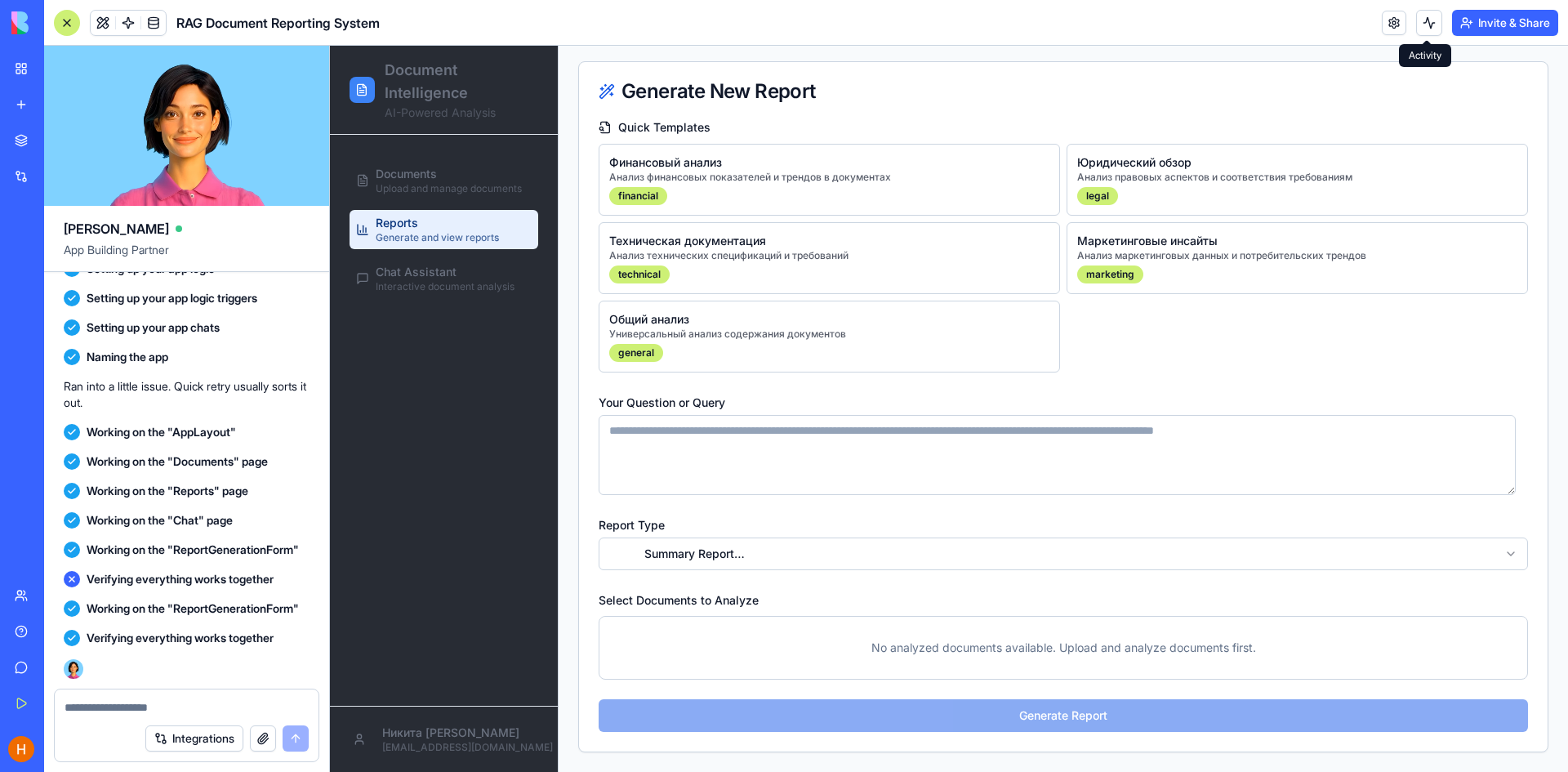
click at [853, 657] on p "No analyzed documents available. Upload and analyze documents first." at bounding box center [1064, 648] width 909 height 42
click at [459, 176] on div "Documents Upload and manage documents" at bounding box center [449, 180] width 147 height 29
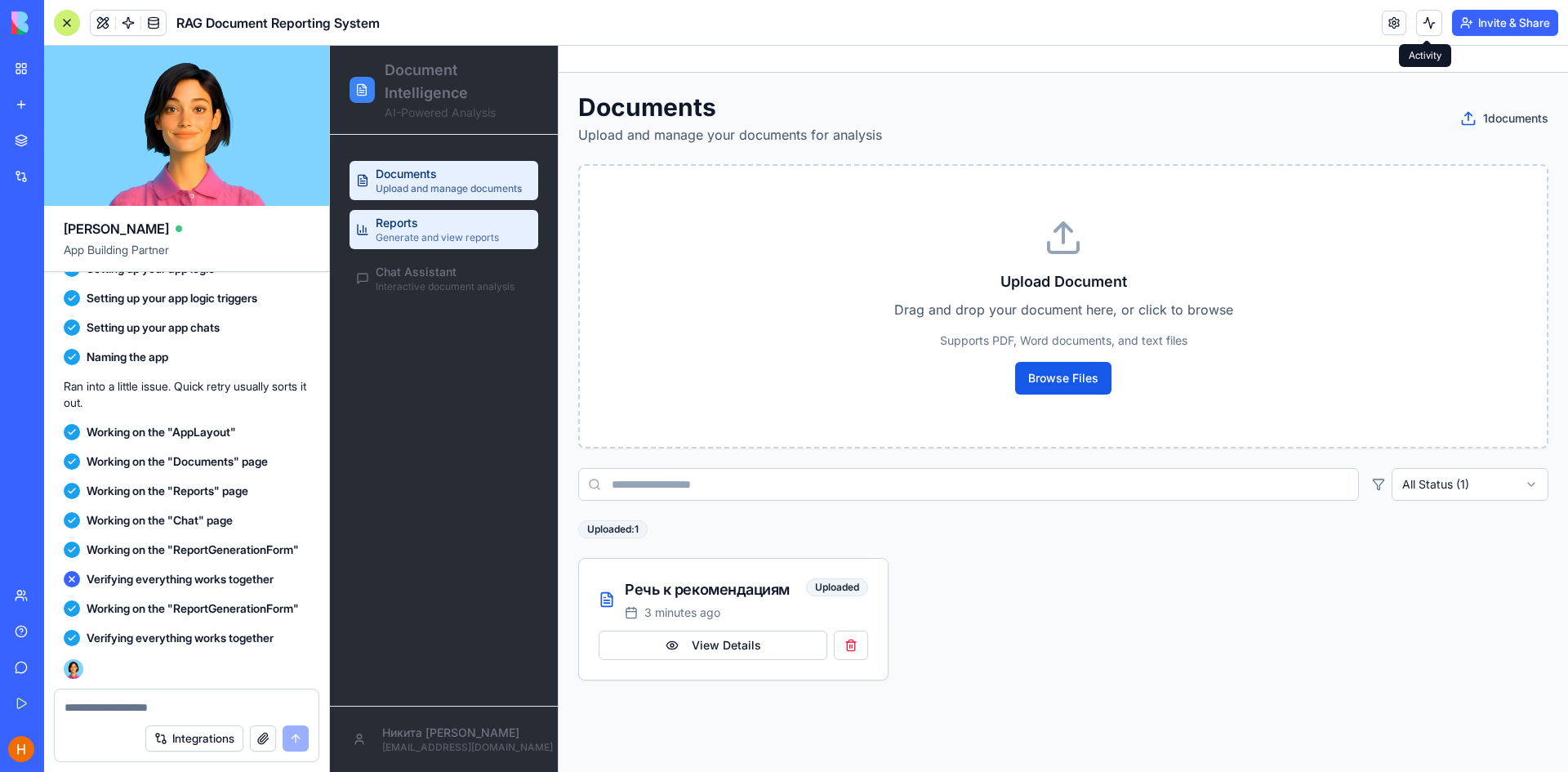
click at [454, 215] on div "Reports Generate and view reports" at bounding box center [437, 229] width 123 height 29
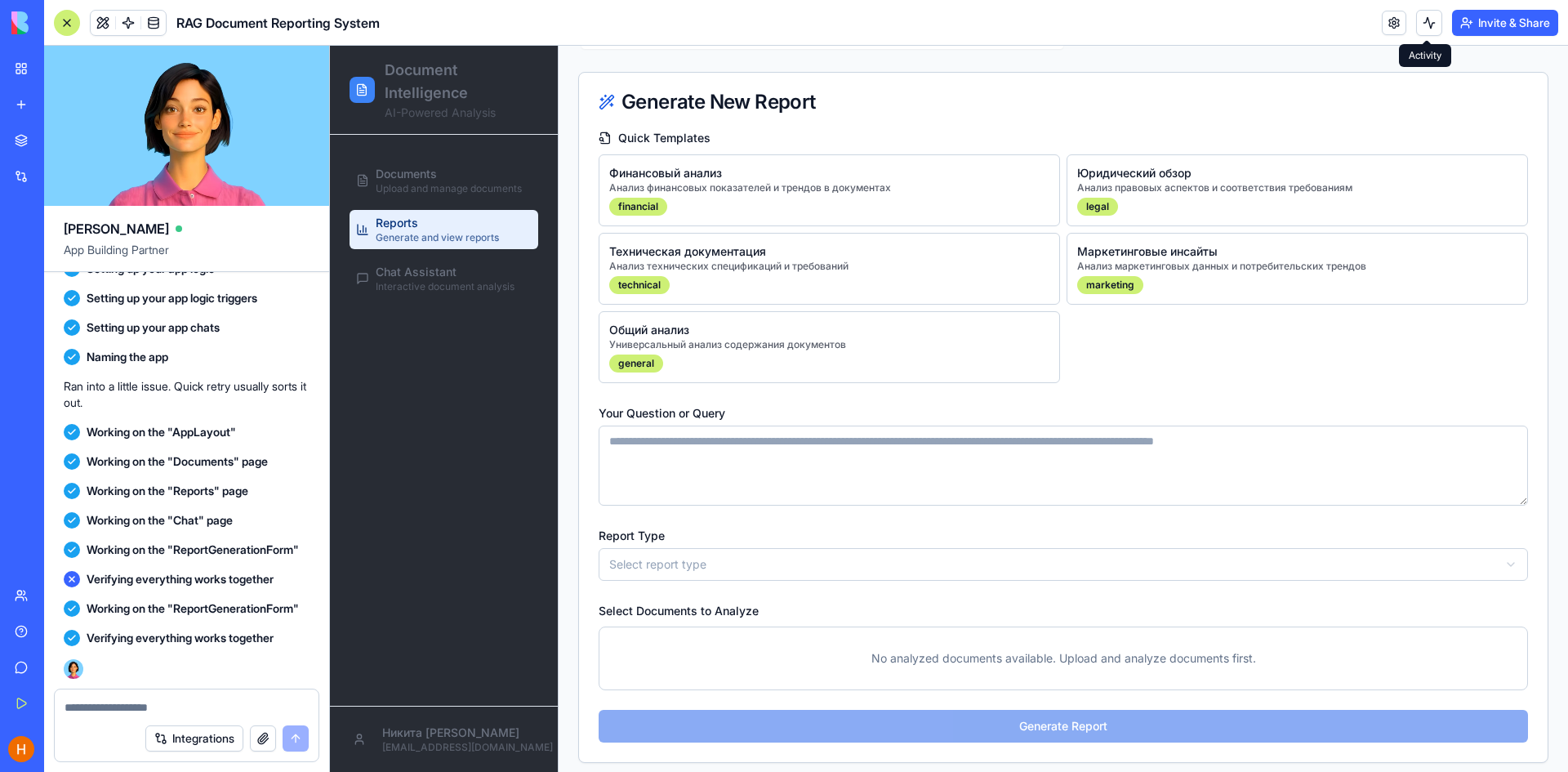
scroll to position [155, 0]
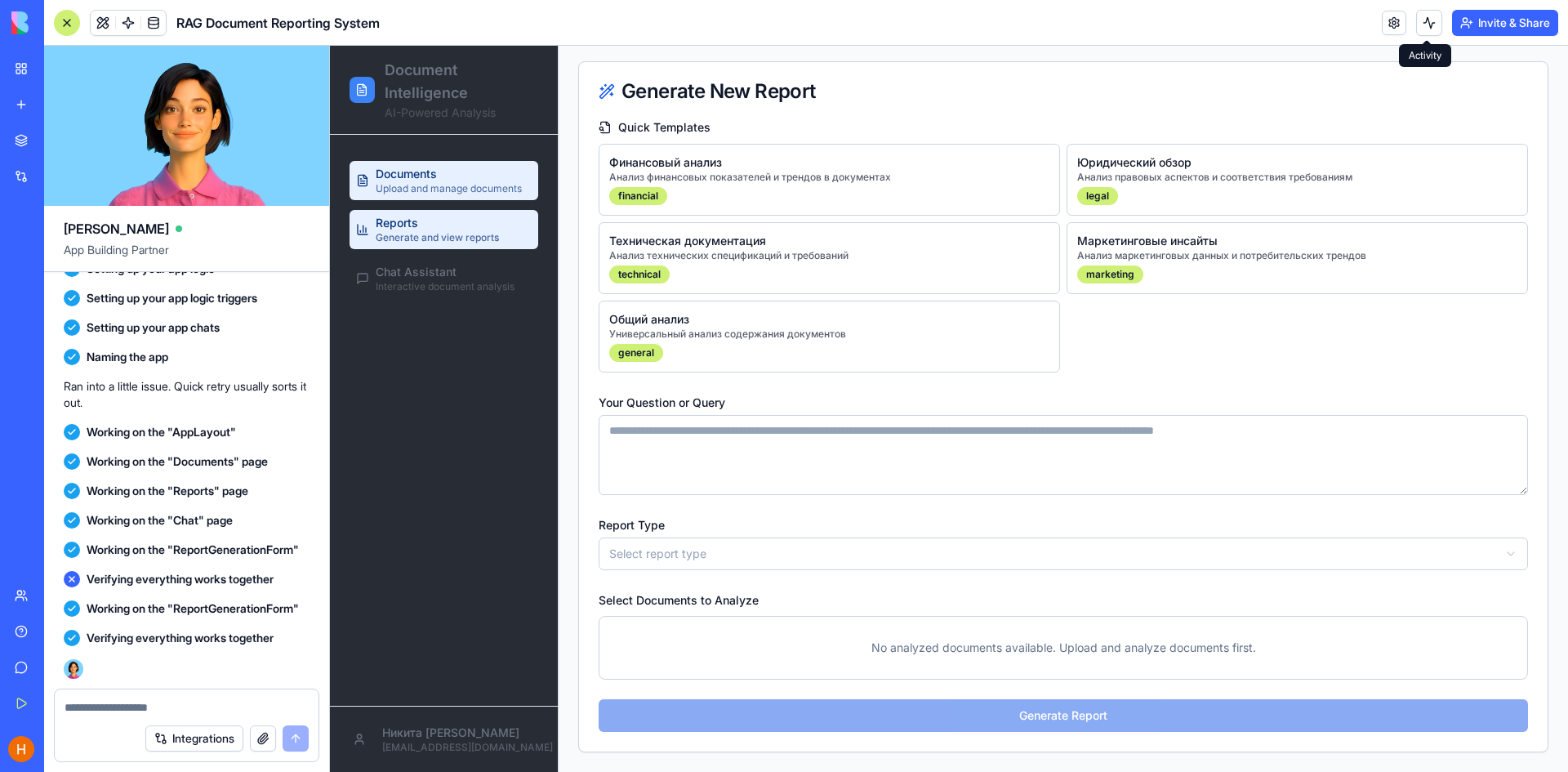
click at [469, 183] on span "Upload and manage documents" at bounding box center [449, 188] width 147 height 13
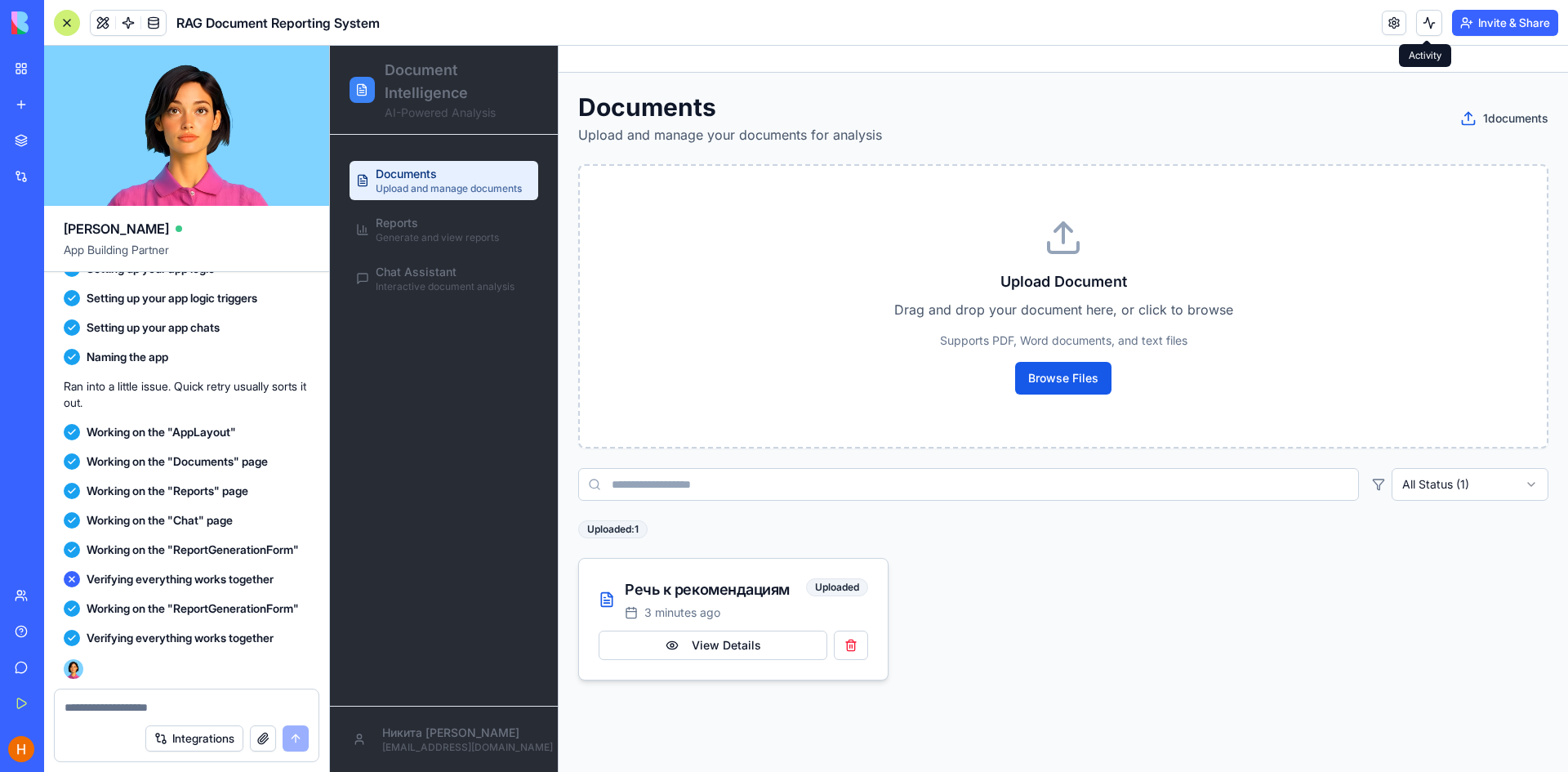
click at [691, 599] on div "Речь к рекомендациям" at bounding box center [715, 590] width 181 height 23
drag, startPoint x: 645, startPoint y: 607, endPoint x: 628, endPoint y: 613, distance: 18.0
click at [637, 611] on div "3 minutes ago" at bounding box center [715, 612] width 181 height 16
click at [628, 613] on icon at bounding box center [631, 612] width 13 height 13
click at [606, 600] on icon at bounding box center [607, 600] width 6 height 0
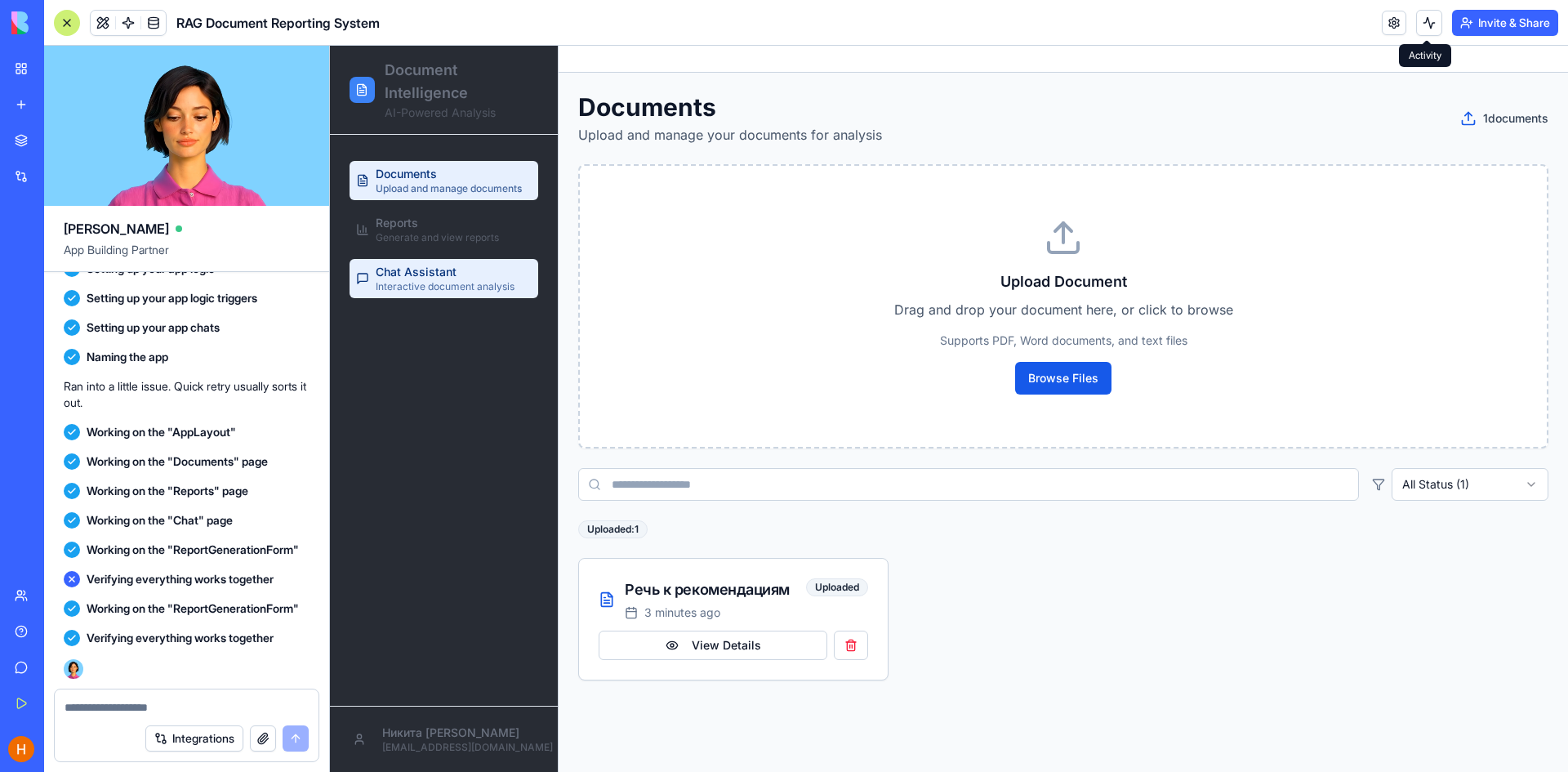
click at [434, 291] on span "Interactive document analysis" at bounding box center [445, 286] width 139 height 13
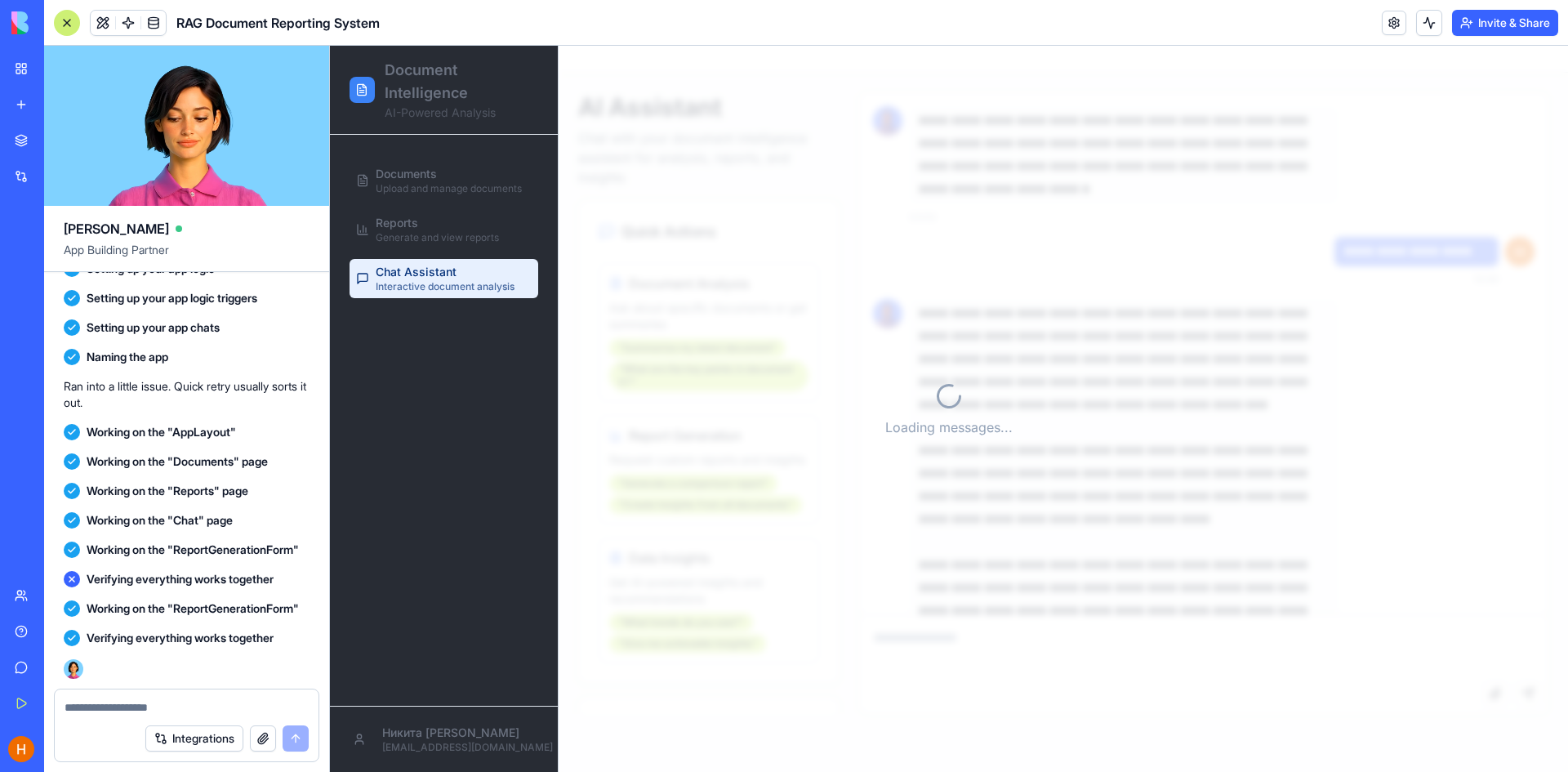
scroll to position [67, 0]
